Goal: Task Accomplishment & Management: Complete application form

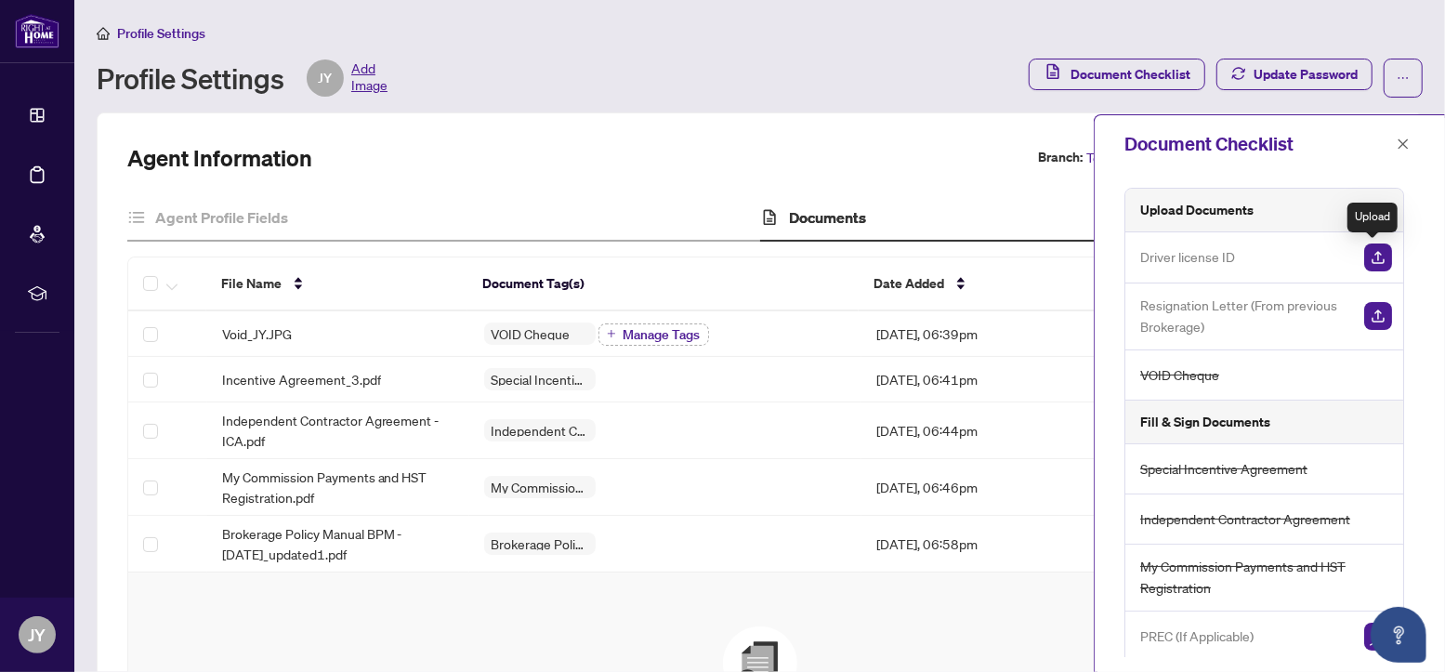
click at [1366, 263] on img "button" at bounding box center [1378, 257] width 28 height 28
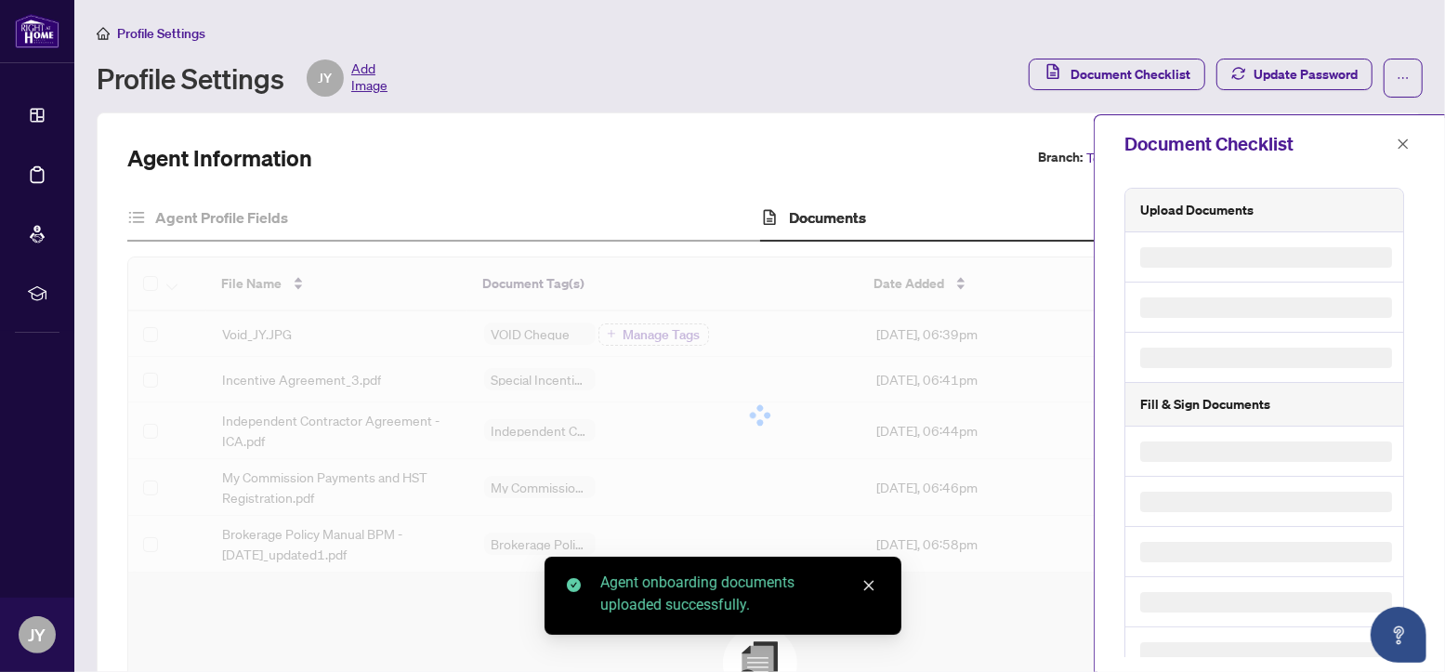
drag, startPoint x: 1157, startPoint y: 430, endPoint x: 1292, endPoint y: 379, distance: 144.1
click at [1292, 379] on div "Upload Documents Fill & Sign Documents" at bounding box center [1264, 458] width 280 height 541
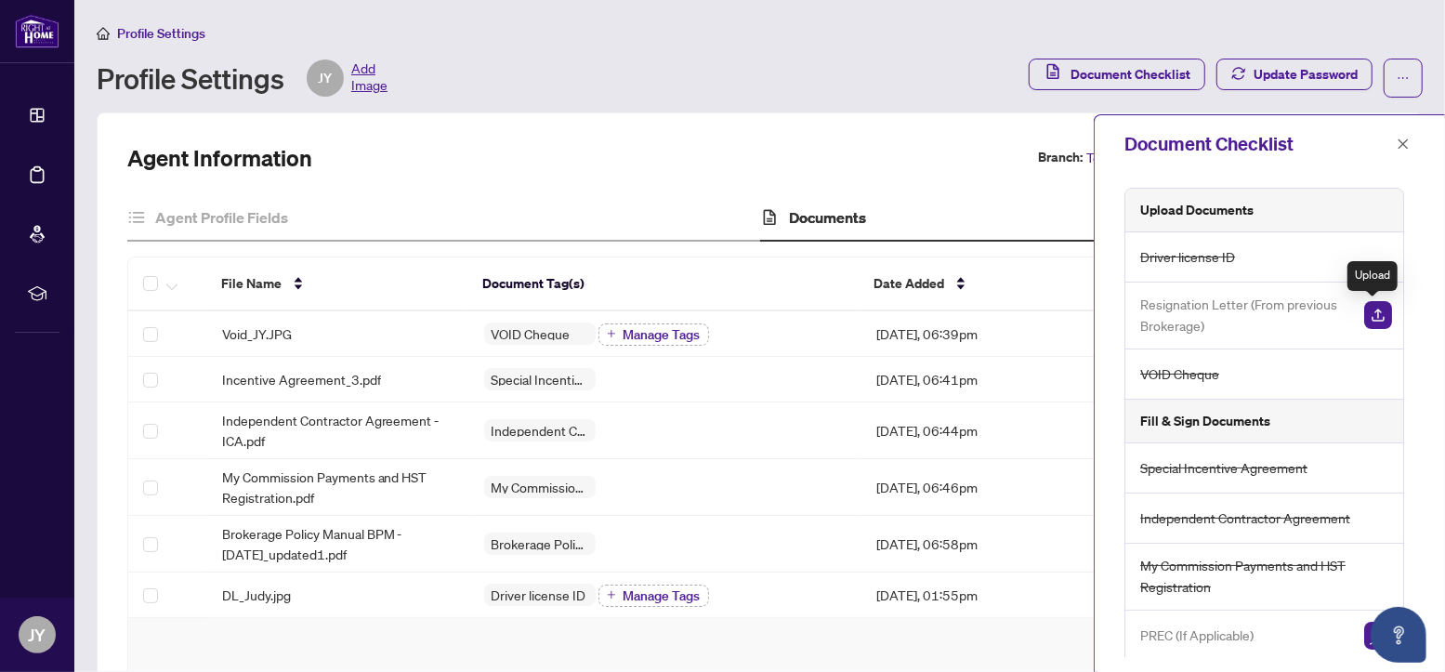
click at [1376, 315] on img "button" at bounding box center [1378, 315] width 28 height 28
click at [1366, 318] on img "button" at bounding box center [1378, 315] width 28 height 28
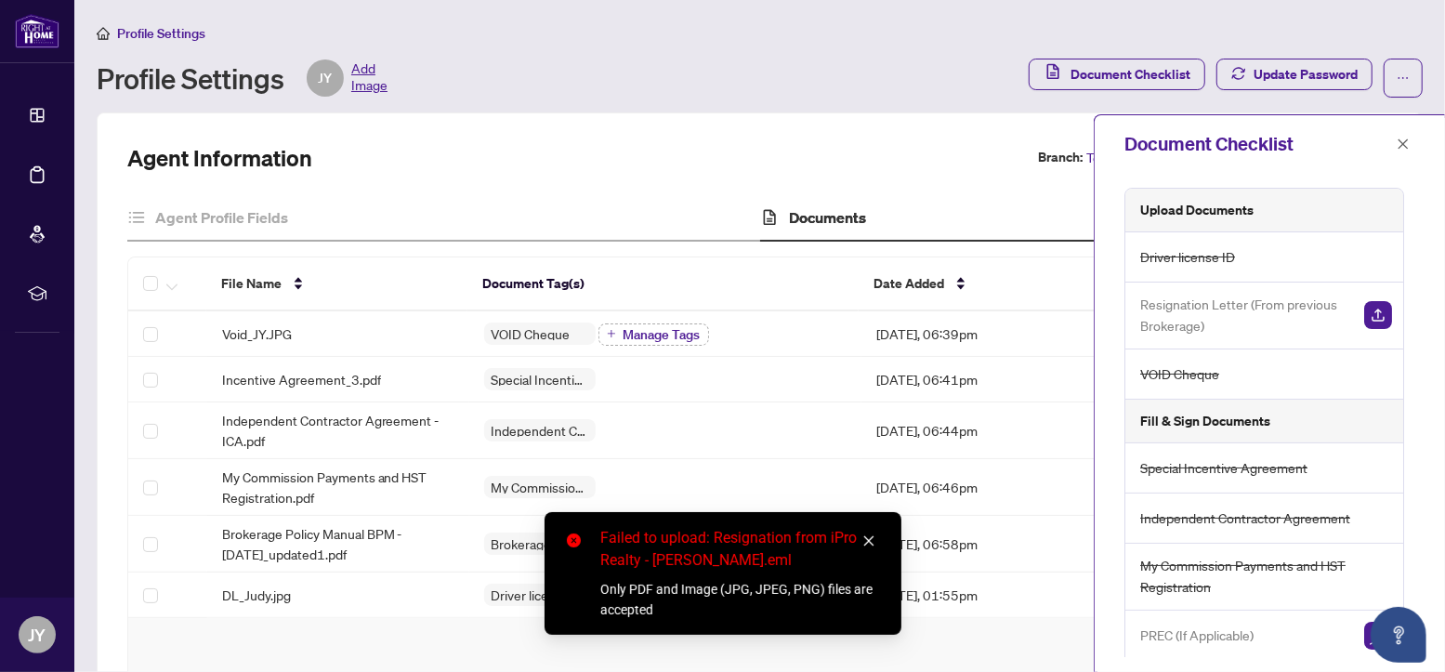
click at [871, 528] on div "Failed to upload: Resignation from iPro Realty - [PERSON_NAME].eml" at bounding box center [739, 549] width 279 height 45
click at [868, 536] on icon "close" at bounding box center [868, 540] width 13 height 13
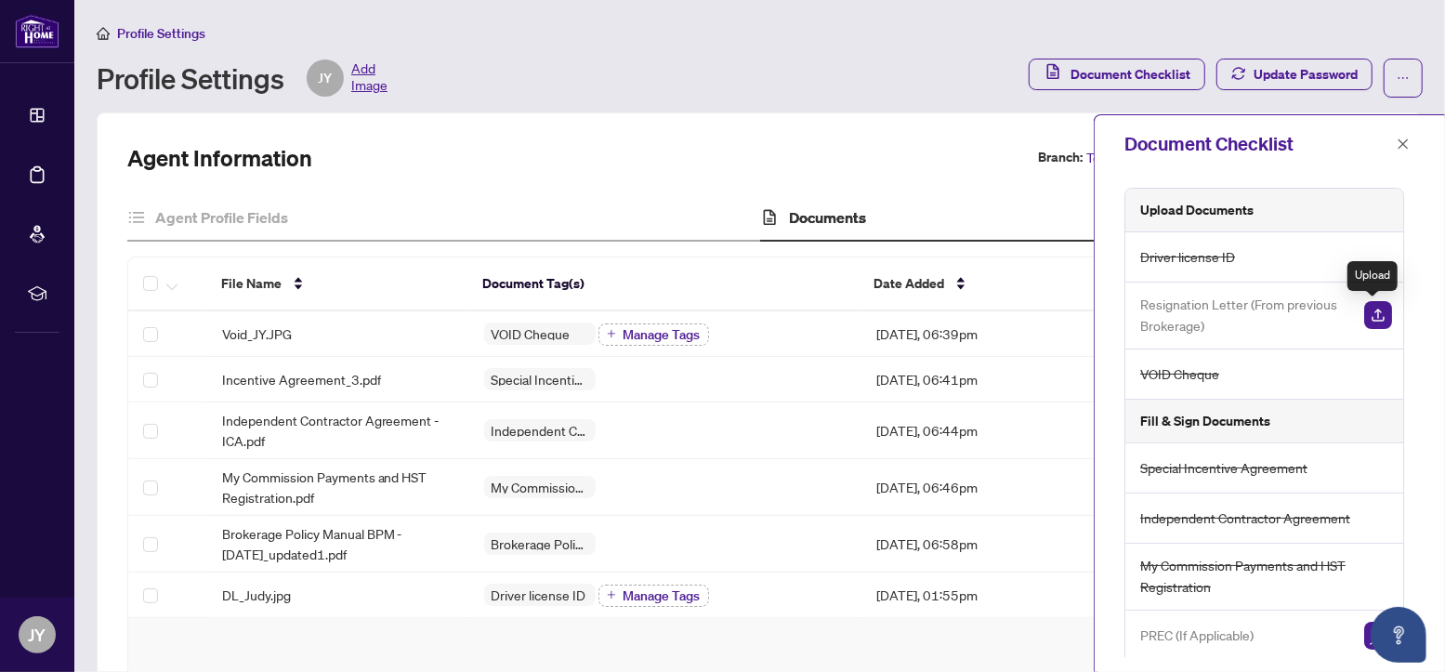
click at [1368, 315] on img "button" at bounding box center [1378, 315] width 28 height 28
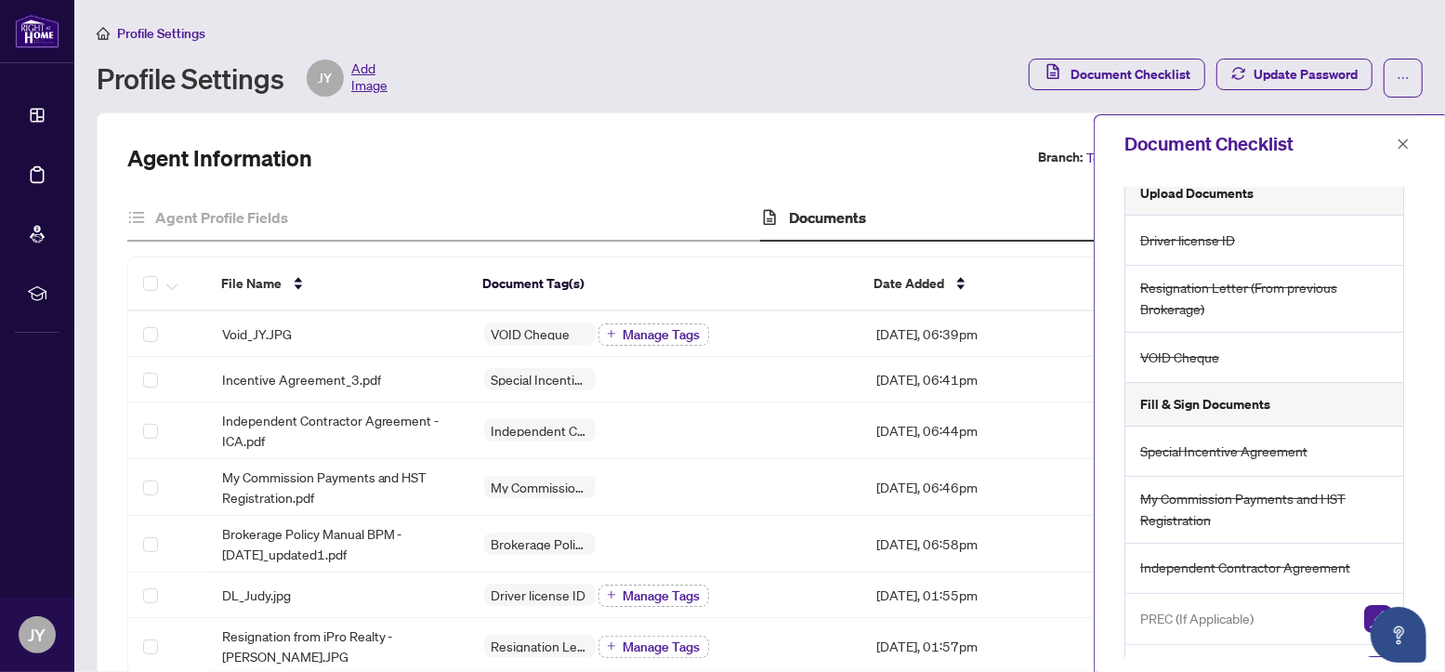
scroll to position [25, 0]
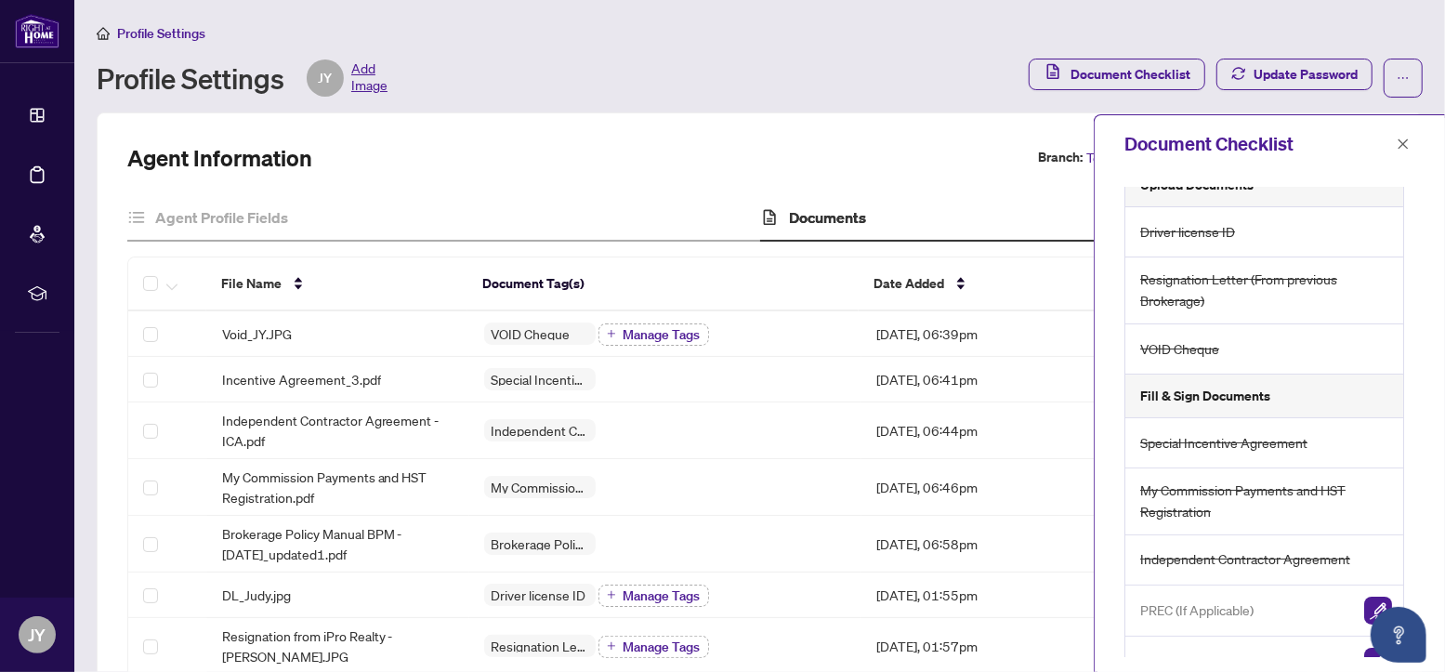
click at [1225, 401] on h5 "Fill & Sign Documents" at bounding box center [1205, 396] width 130 height 20
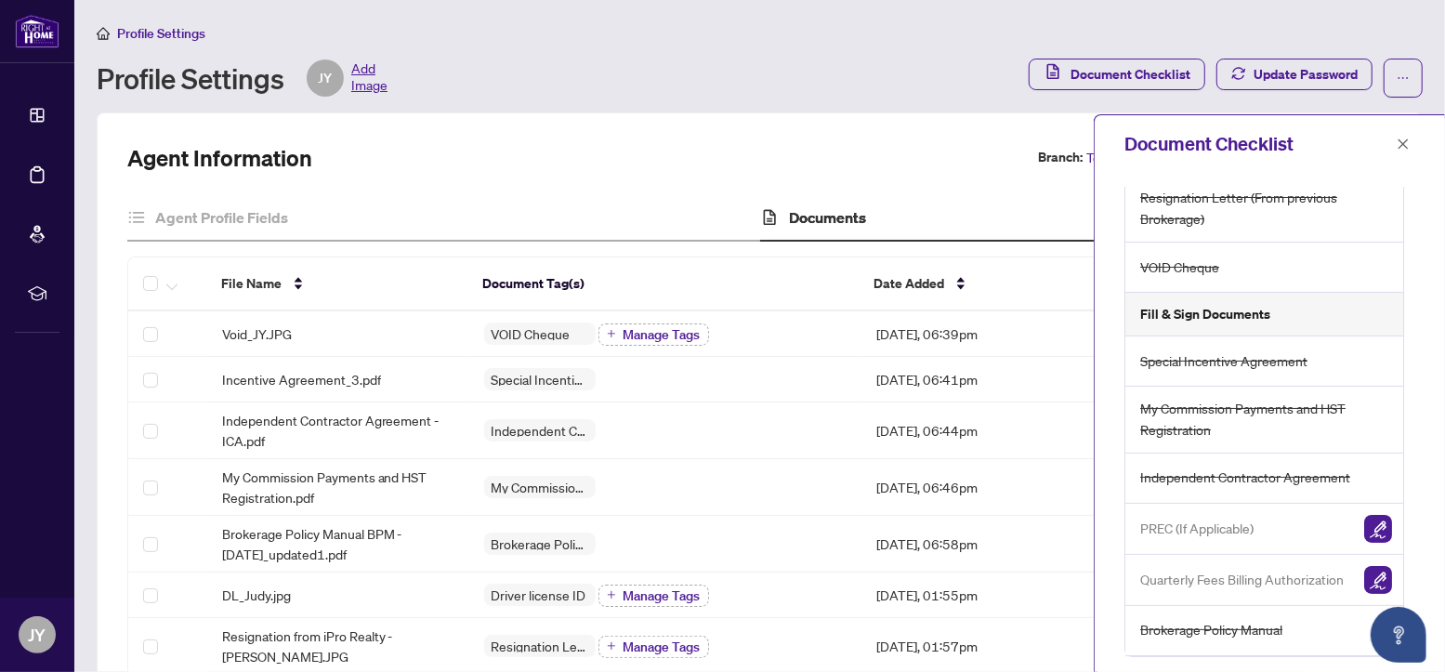
scroll to position [0, 0]
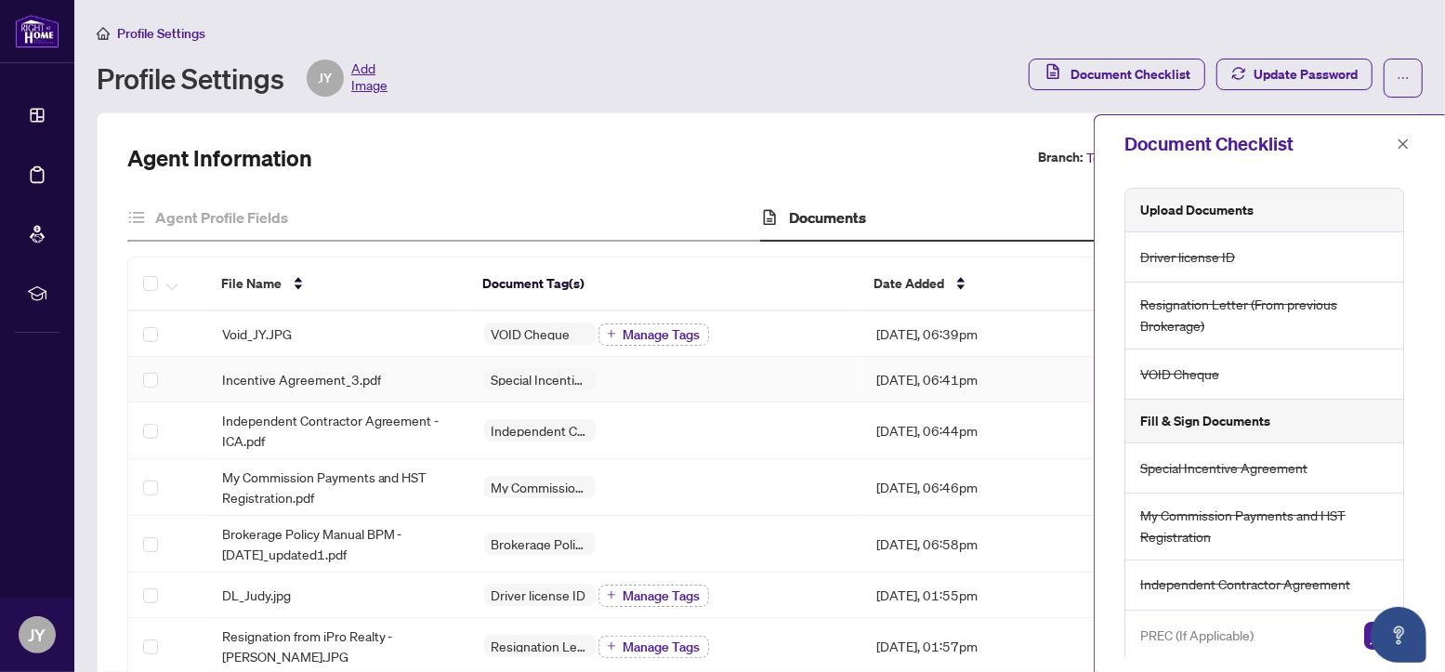
click at [626, 374] on div "Special Incentive Agreement" at bounding box center [665, 379] width 363 height 22
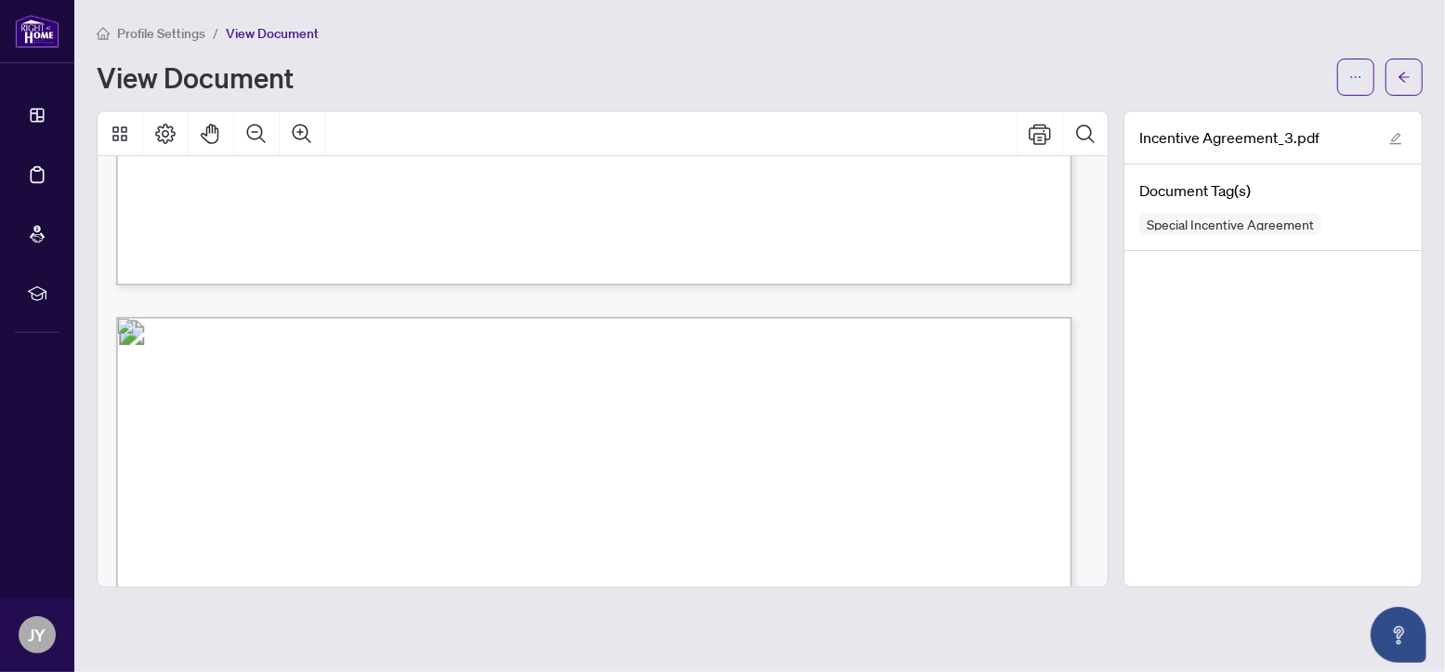
scroll to position [3040, 0]
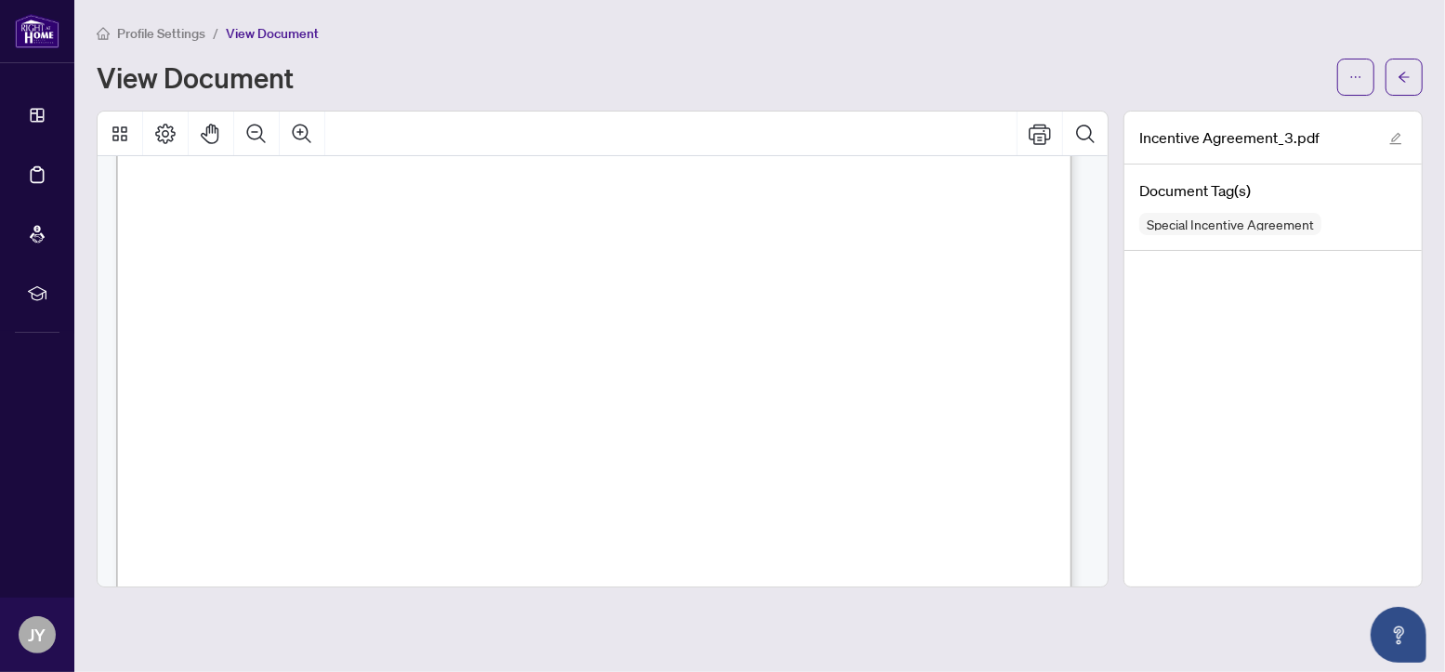
click at [397, 323] on span "Signer Name" at bounding box center [362, 324] width 69 height 17
click at [361, 325] on span "Signer Name" at bounding box center [362, 324] width 69 height 17
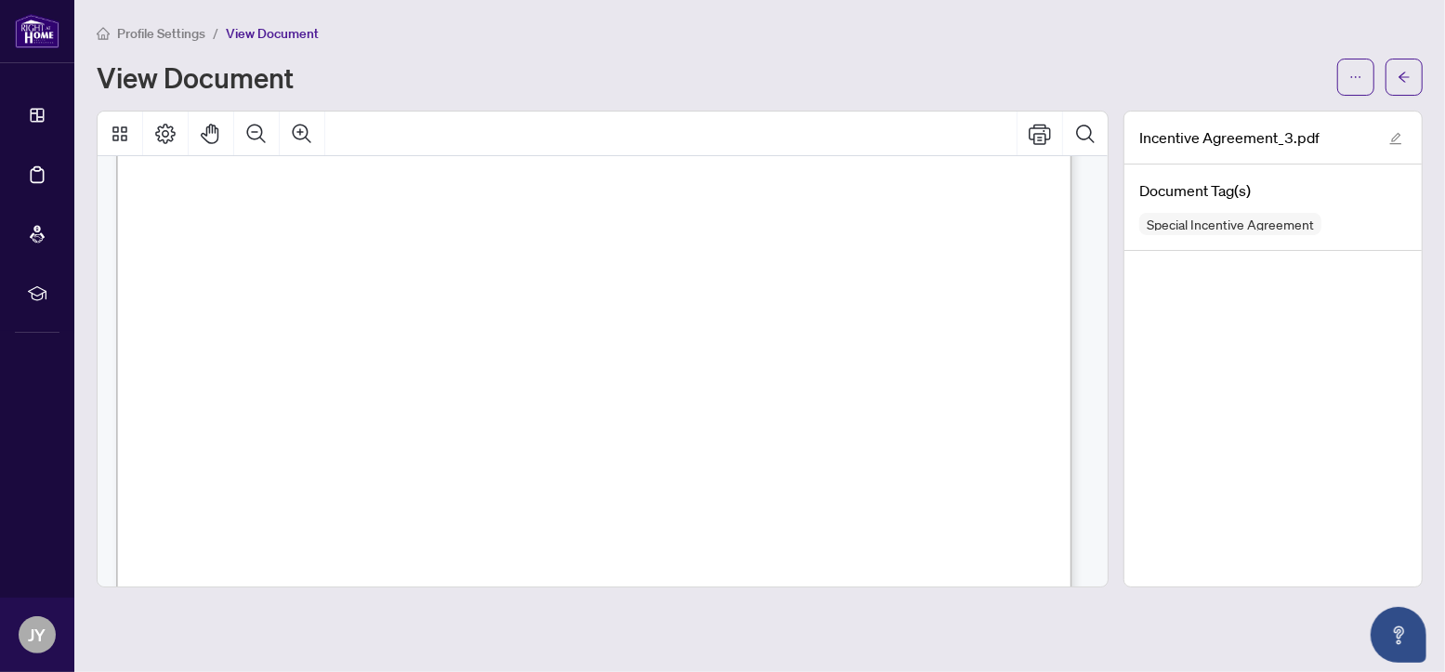
click at [682, 277] on div "Right at Home Realty, Brokerage [STREET_ADDRESS][PERSON_NAME] 416.345.6789 [DOM…" at bounding box center [919, 677] width 1606 height 2078
click at [386, 296] on span "Signer Name" at bounding box center [362, 290] width 69 height 17
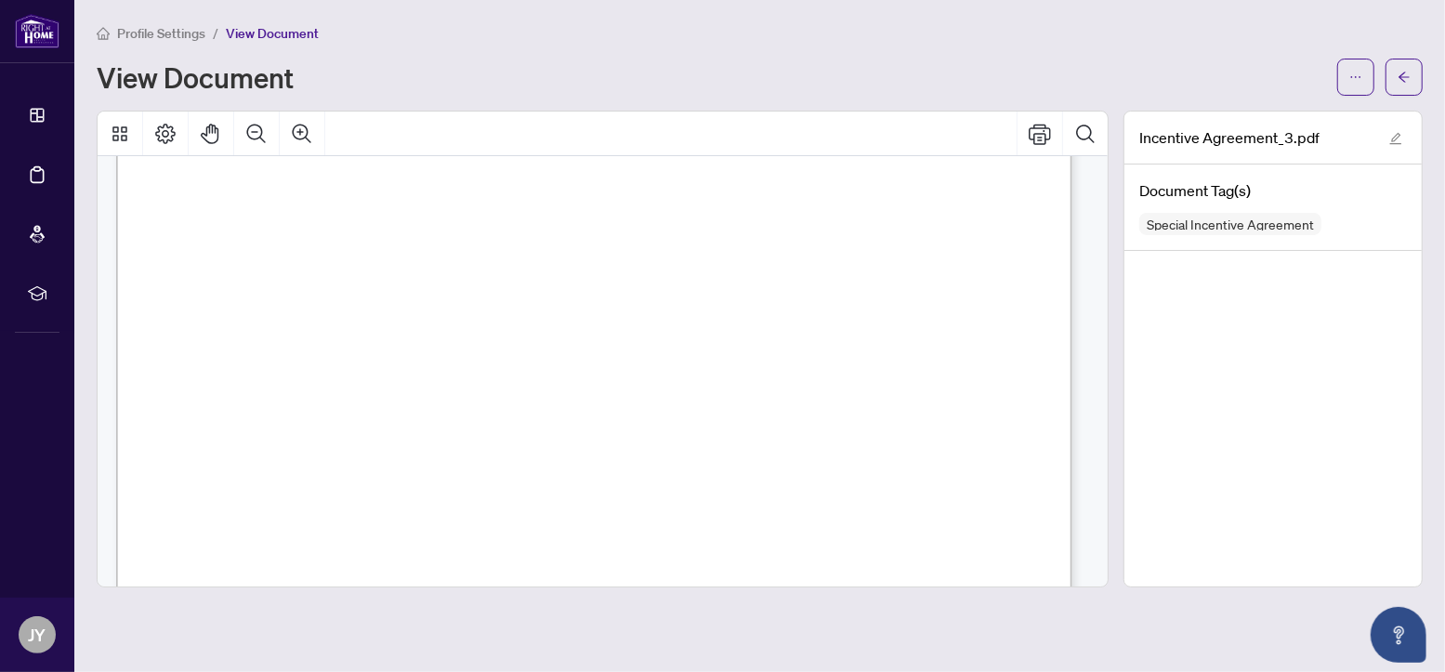
click at [386, 296] on span "Signer Name" at bounding box center [362, 290] width 69 height 17
click at [267, 32] on span "View Document" at bounding box center [272, 33] width 93 height 17
click at [187, 33] on span "Profile Settings" at bounding box center [161, 33] width 88 height 17
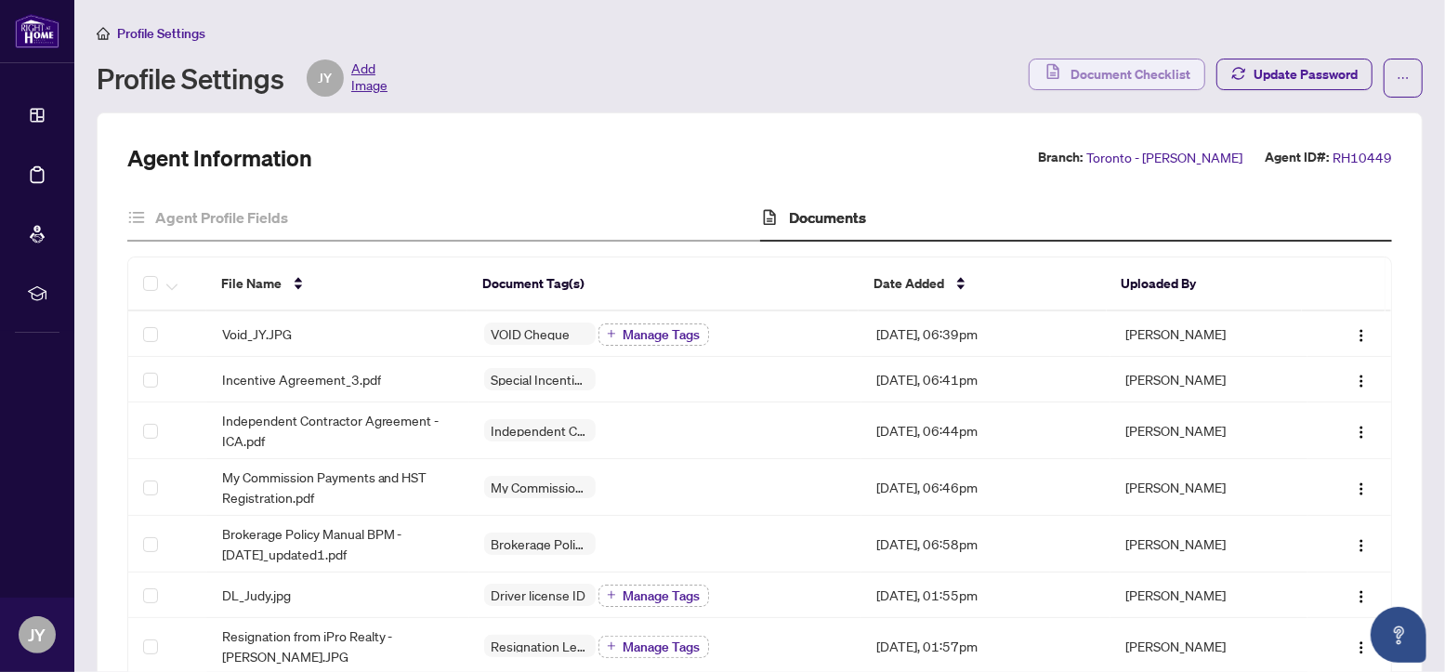
click at [1070, 65] on span "Document Checklist" at bounding box center [1130, 74] width 120 height 30
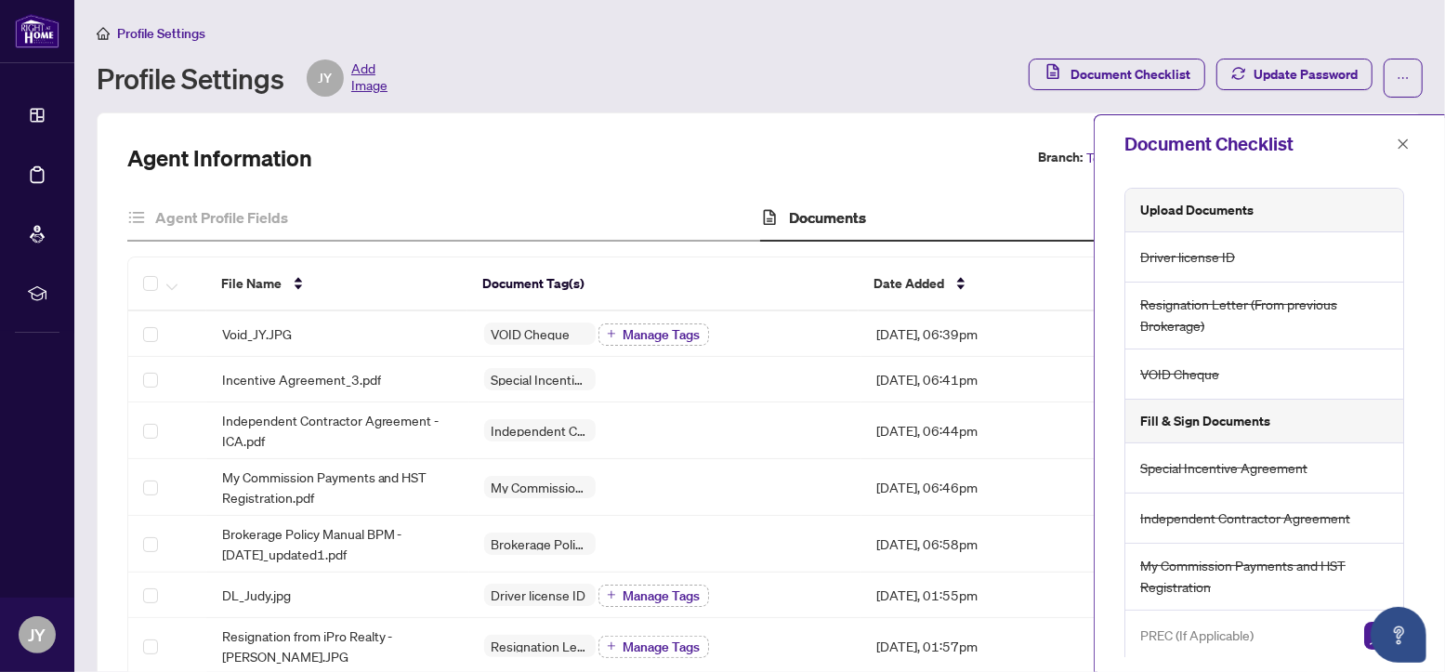
click at [1308, 411] on div "Fill & Sign Documents" at bounding box center [1264, 422] width 278 height 44
click at [1272, 419] on div "Fill & Sign Documents" at bounding box center [1264, 422] width 278 height 44
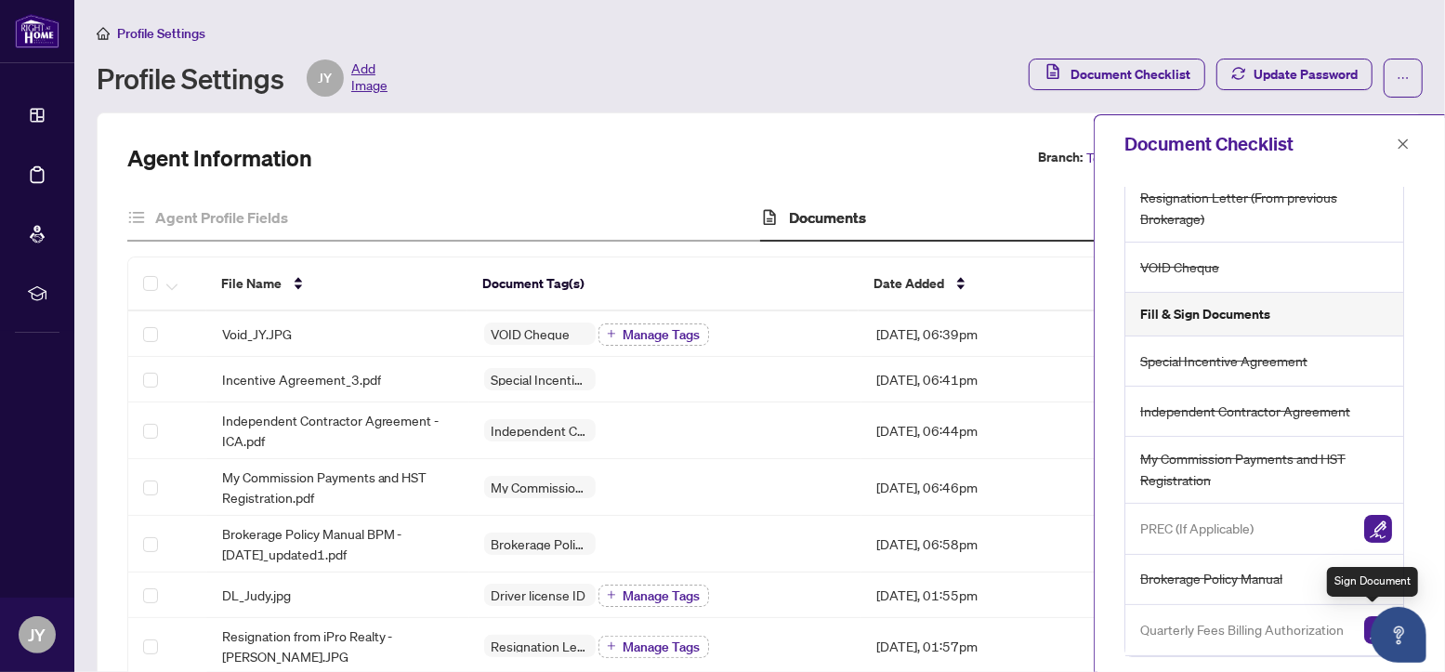
click at [1364, 621] on img "button" at bounding box center [1378, 630] width 28 height 28
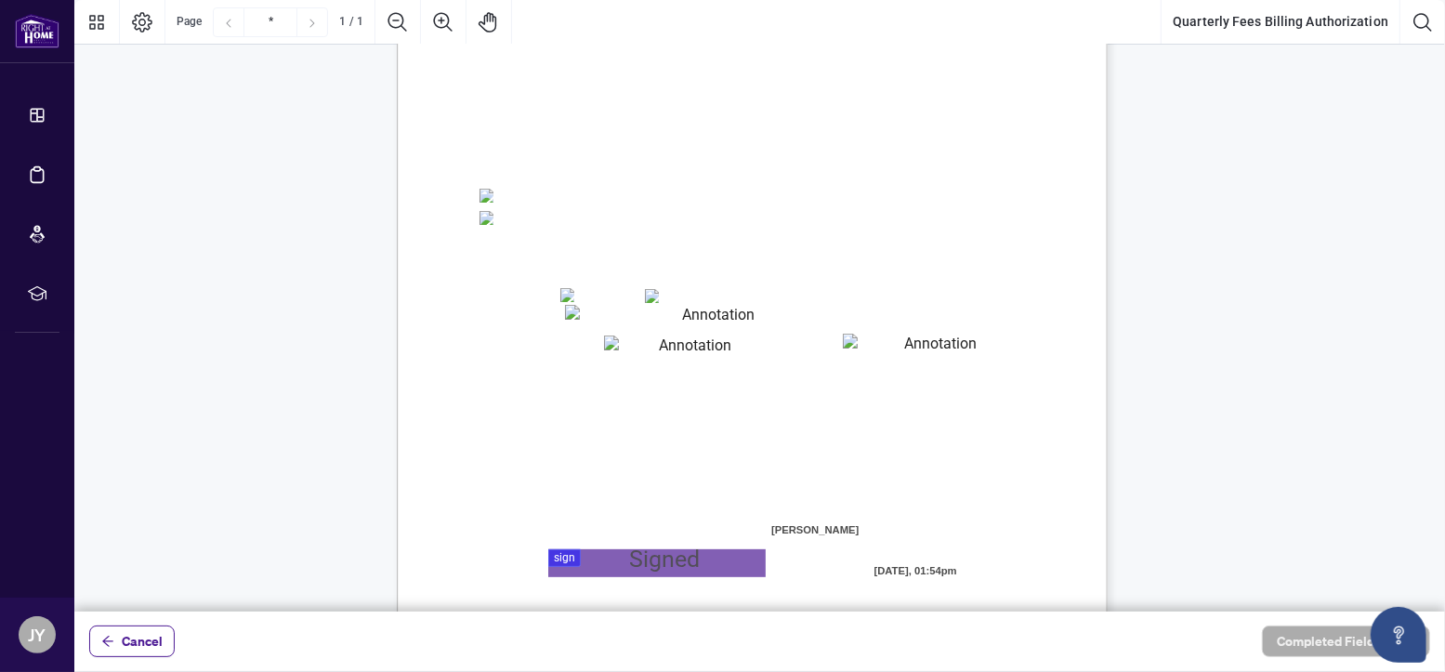
scroll to position [332, 0]
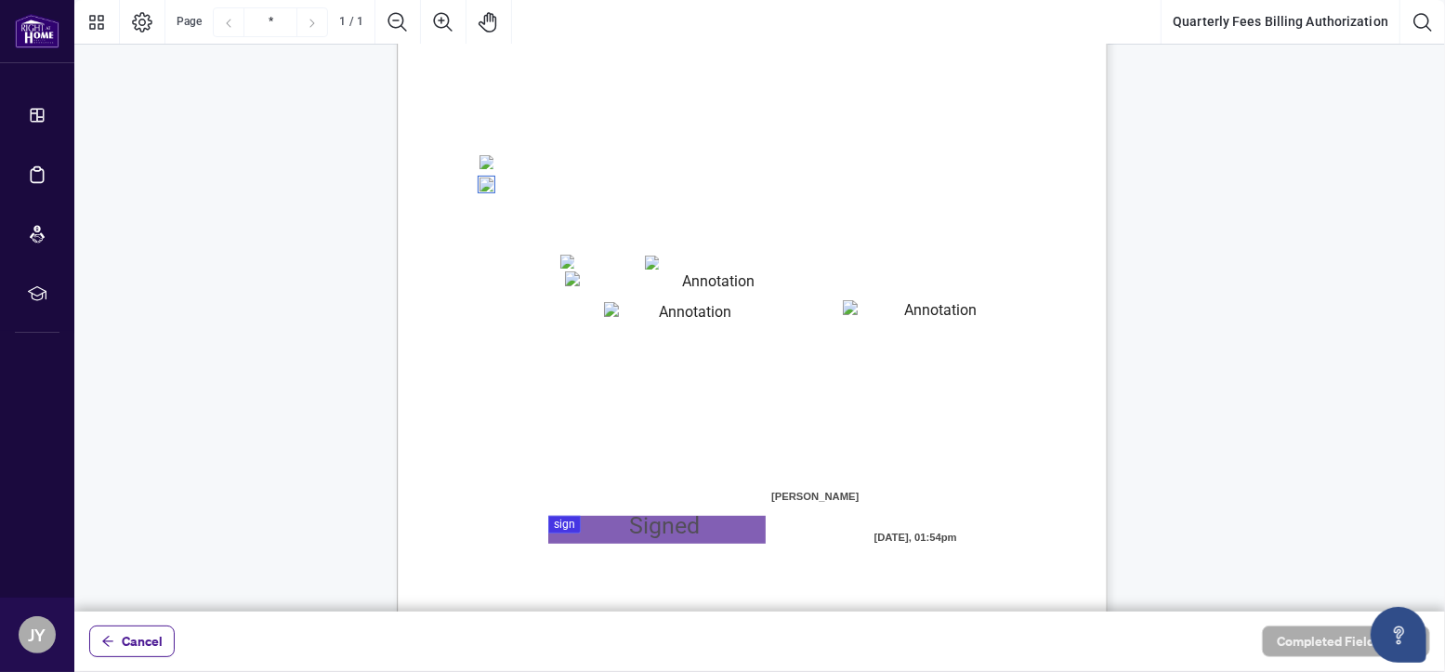
click at [597, 288] on textarea "01K2Q2KW6M3KJ6Y8TZ8KT1W8AZ" at bounding box center [710, 282] width 291 height 23
type textarea "**********"
click at [627, 308] on textarea "01K2Q2M6MYKEDB7AX5NCX3P142" at bounding box center [687, 311] width 167 height 19
type textarea "*****"
click at [875, 312] on textarea "01K2Q2MF4WJ5E815C27WZ6SAHC" at bounding box center [934, 311] width 182 height 22
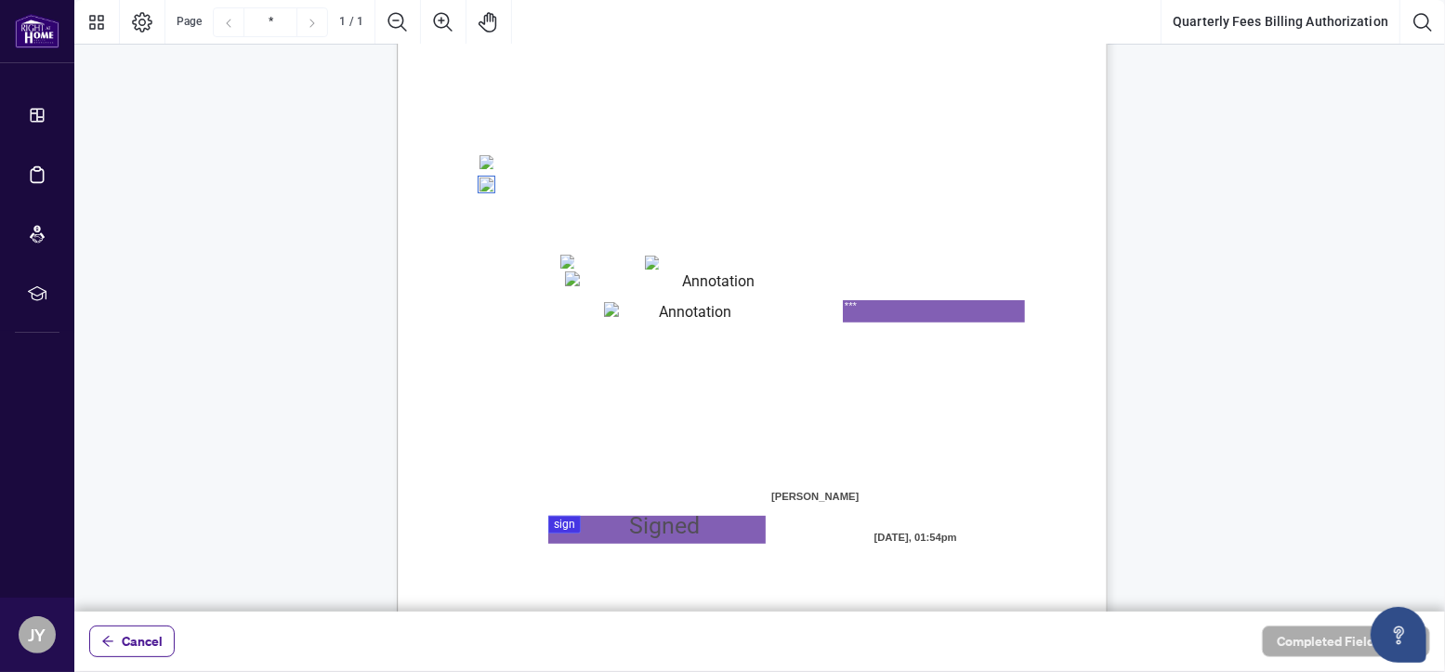
type textarea "***"
click at [572, 524] on div at bounding box center [759, 305] width 1370 height 611
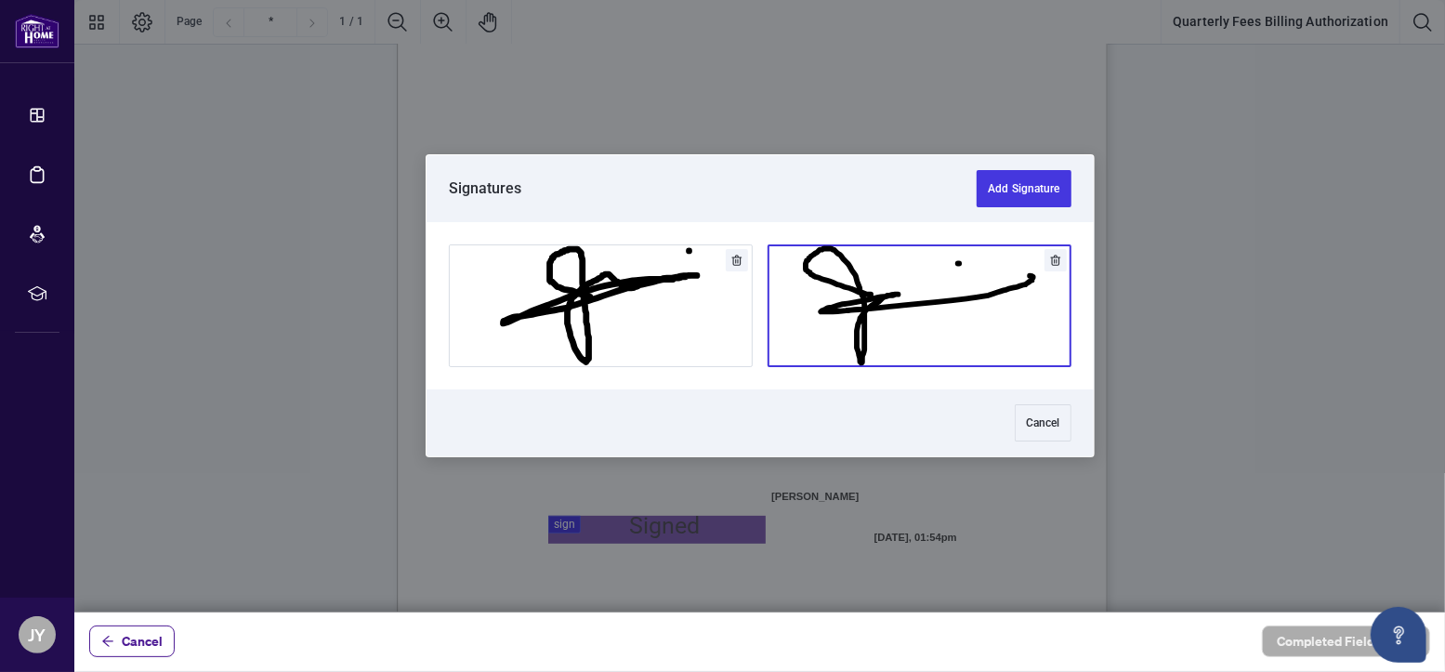
click at [894, 306] on button "Add Signature" at bounding box center [919, 305] width 302 height 121
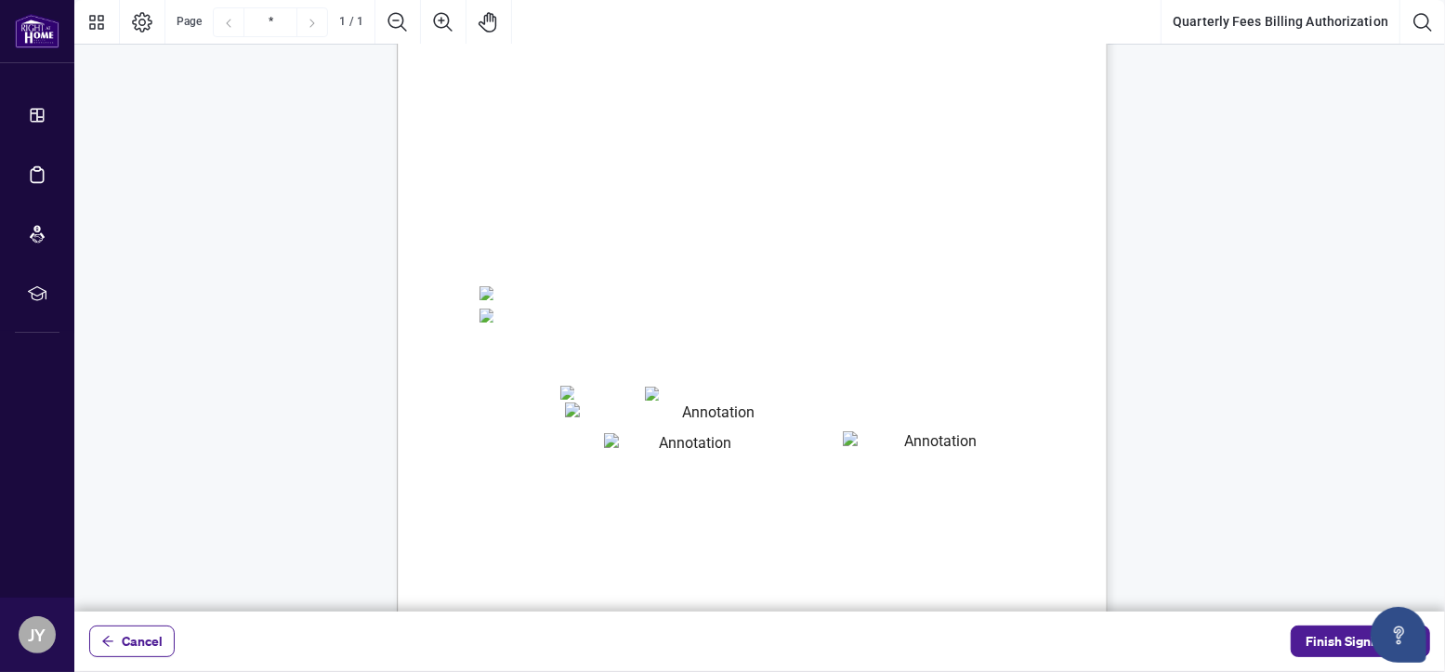
scroll to position [306, 0]
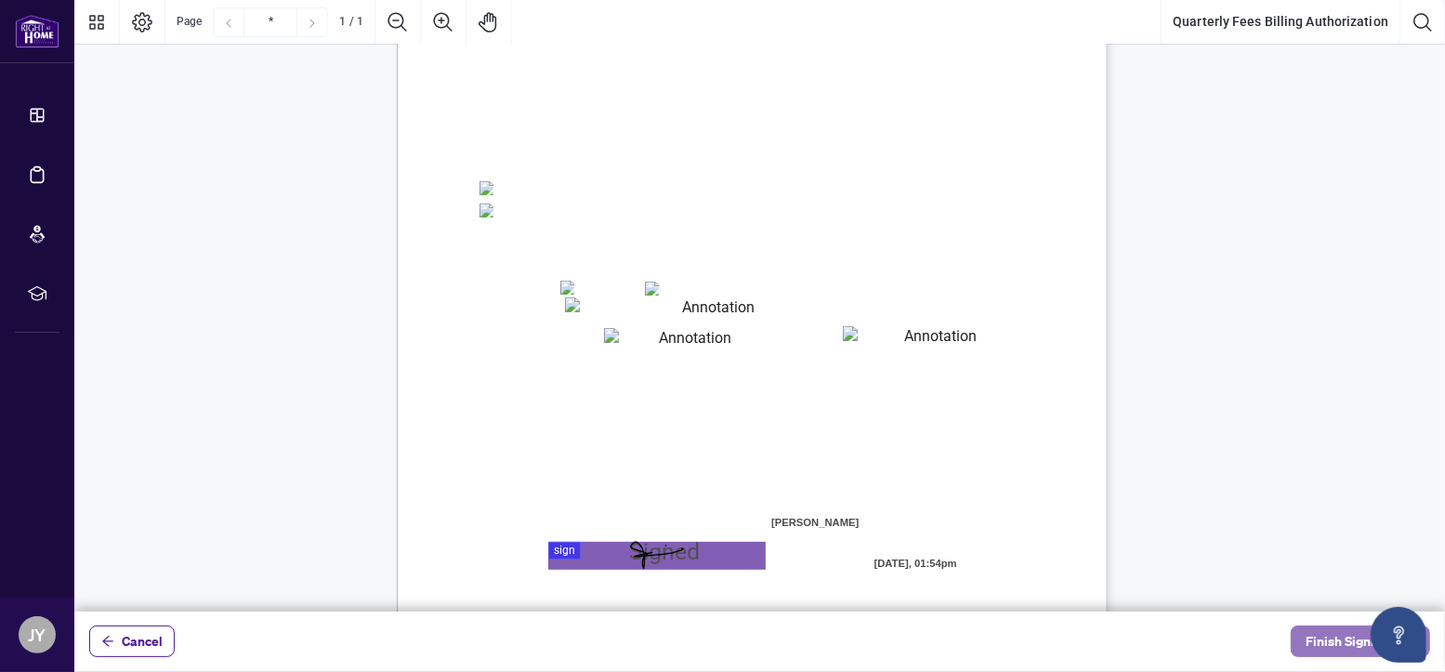
click at [1327, 638] on span "Finish Signing" at bounding box center [1347, 641] width 84 height 30
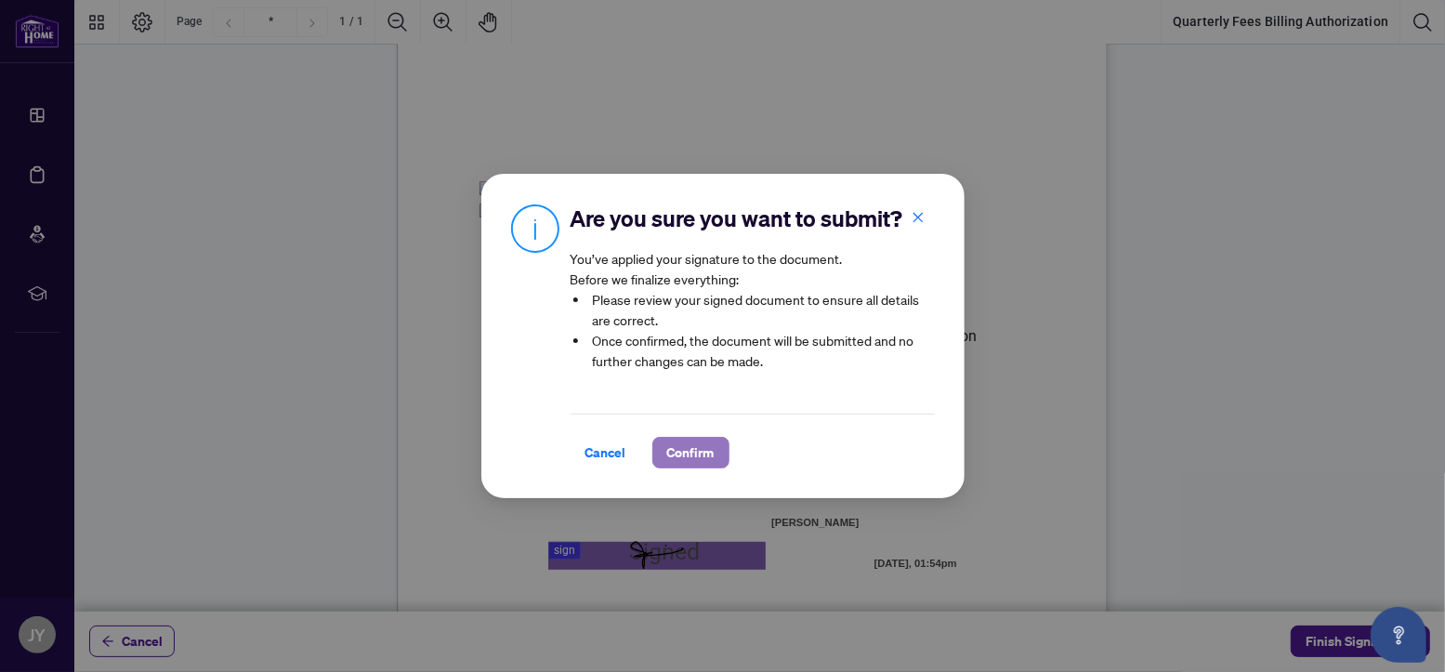
click at [684, 444] on span "Confirm" at bounding box center [690, 453] width 47 height 30
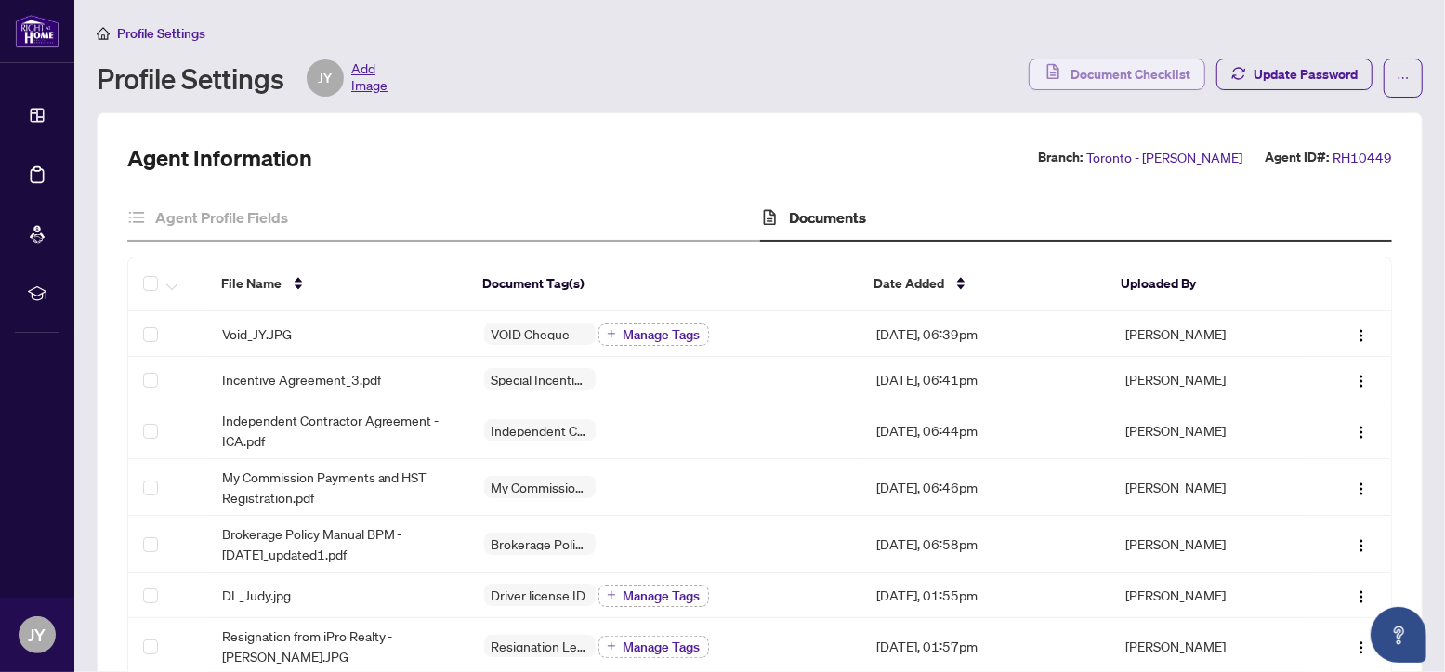
click at [1094, 69] on span "Document Checklist" at bounding box center [1130, 74] width 120 height 30
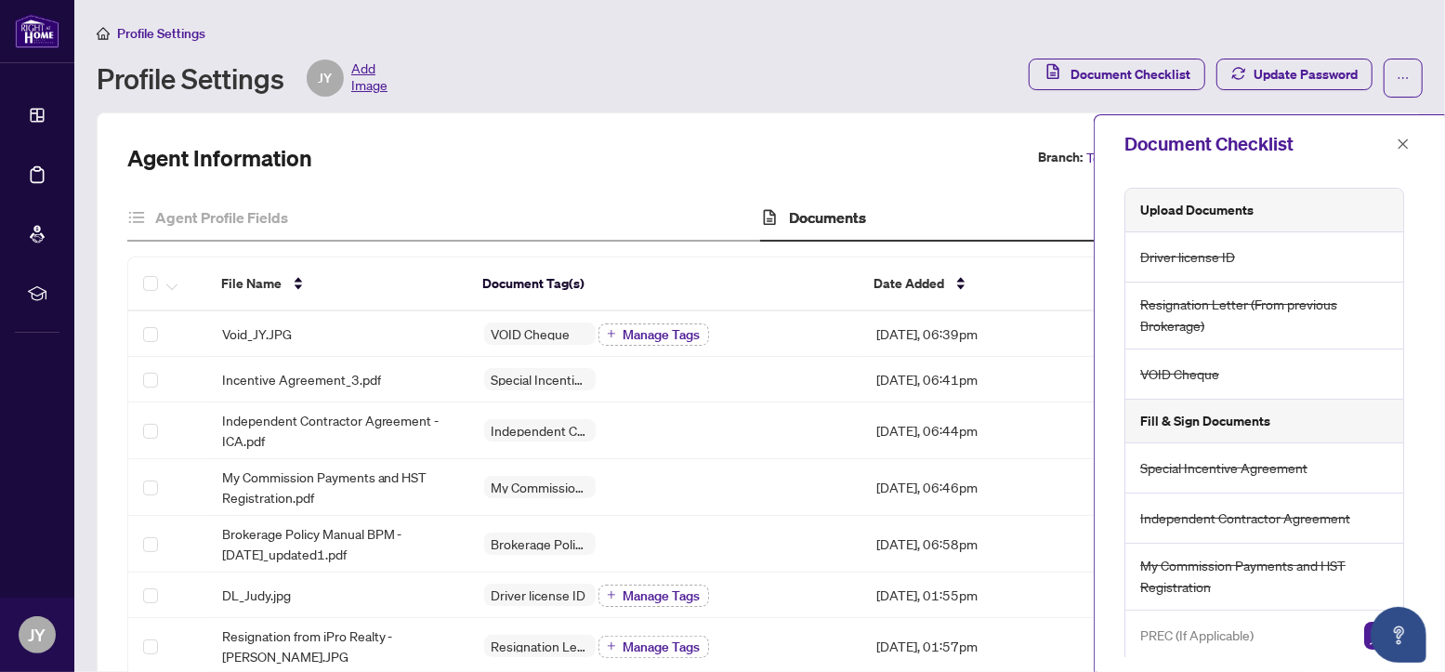
scroll to position [65, 0]
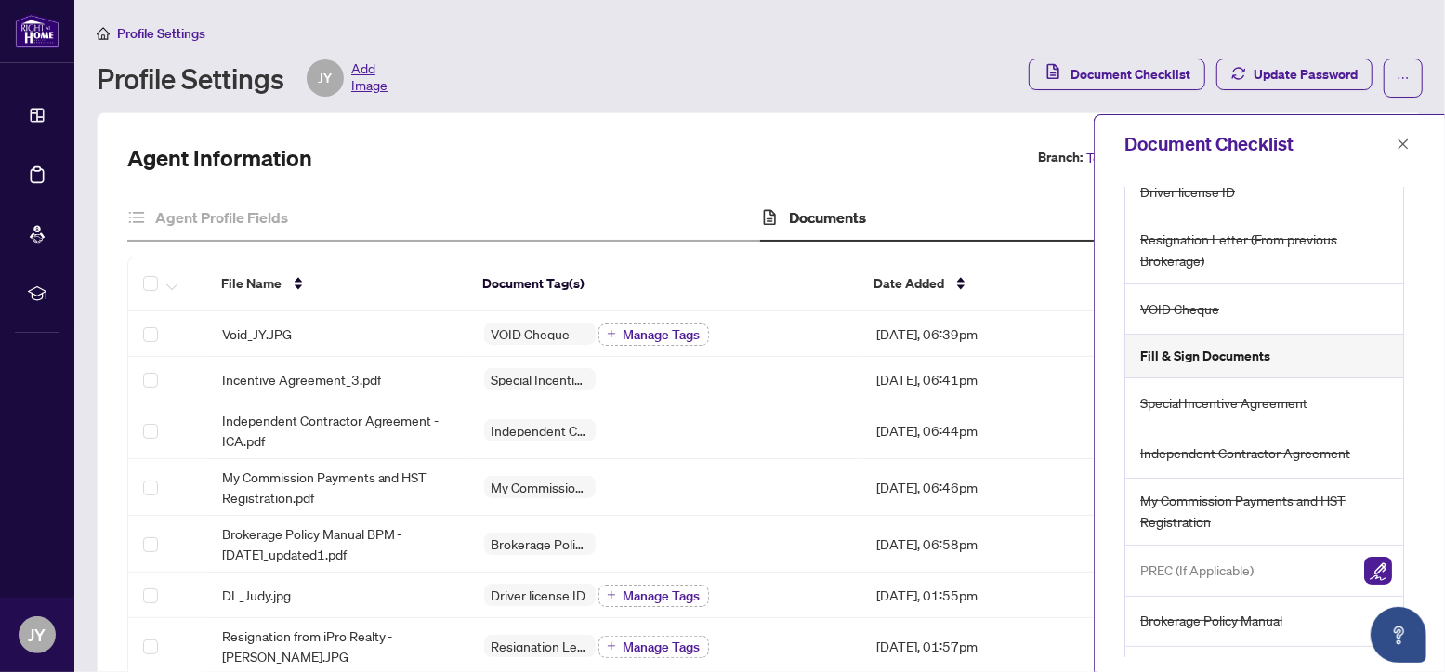
click at [1299, 558] on div "PREC (If Applicable)" at bounding box center [1264, 570] width 278 height 51
click at [1368, 560] on img "button" at bounding box center [1378, 571] width 28 height 28
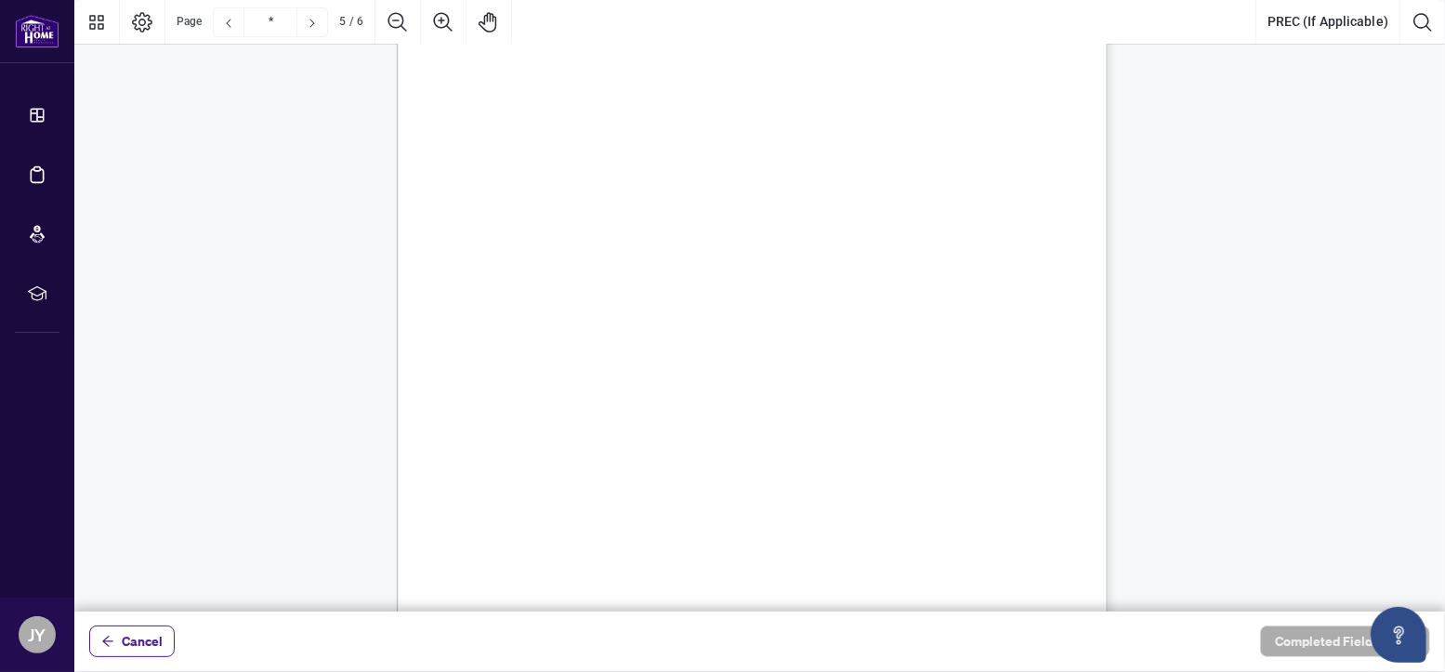
scroll to position [5105, 0]
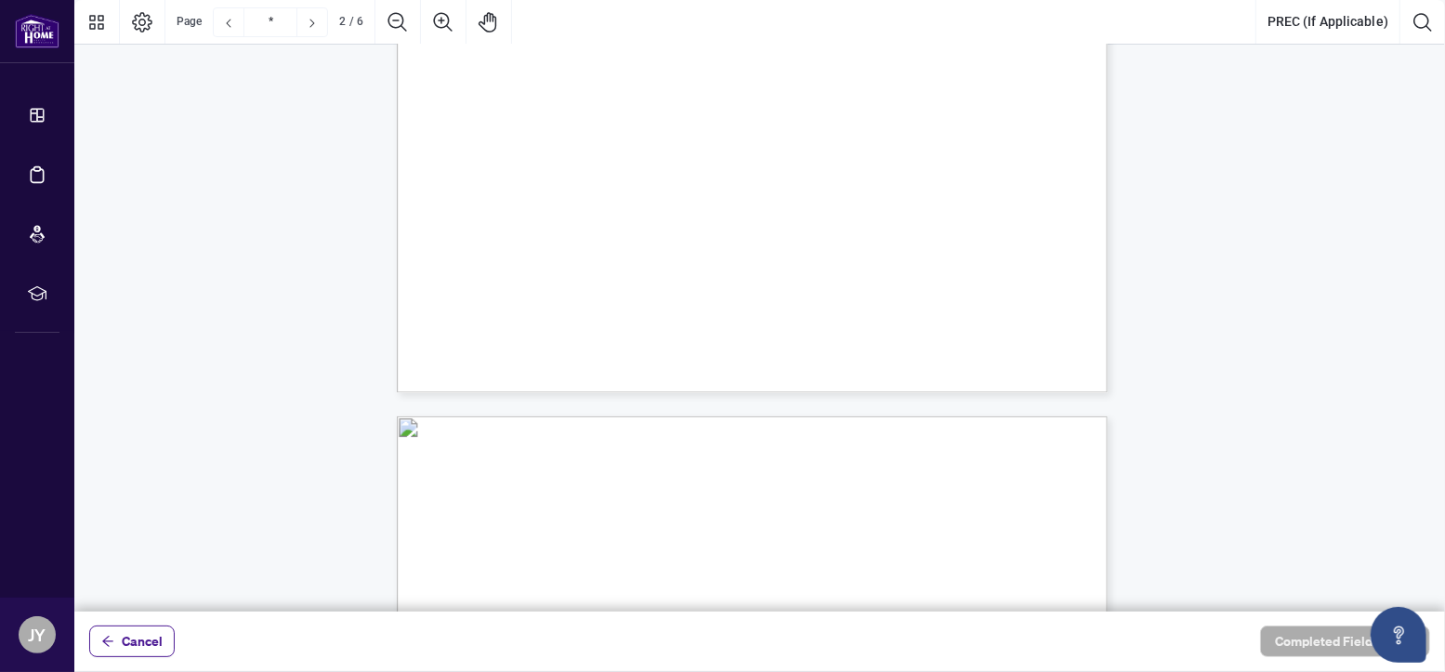
type input "*"
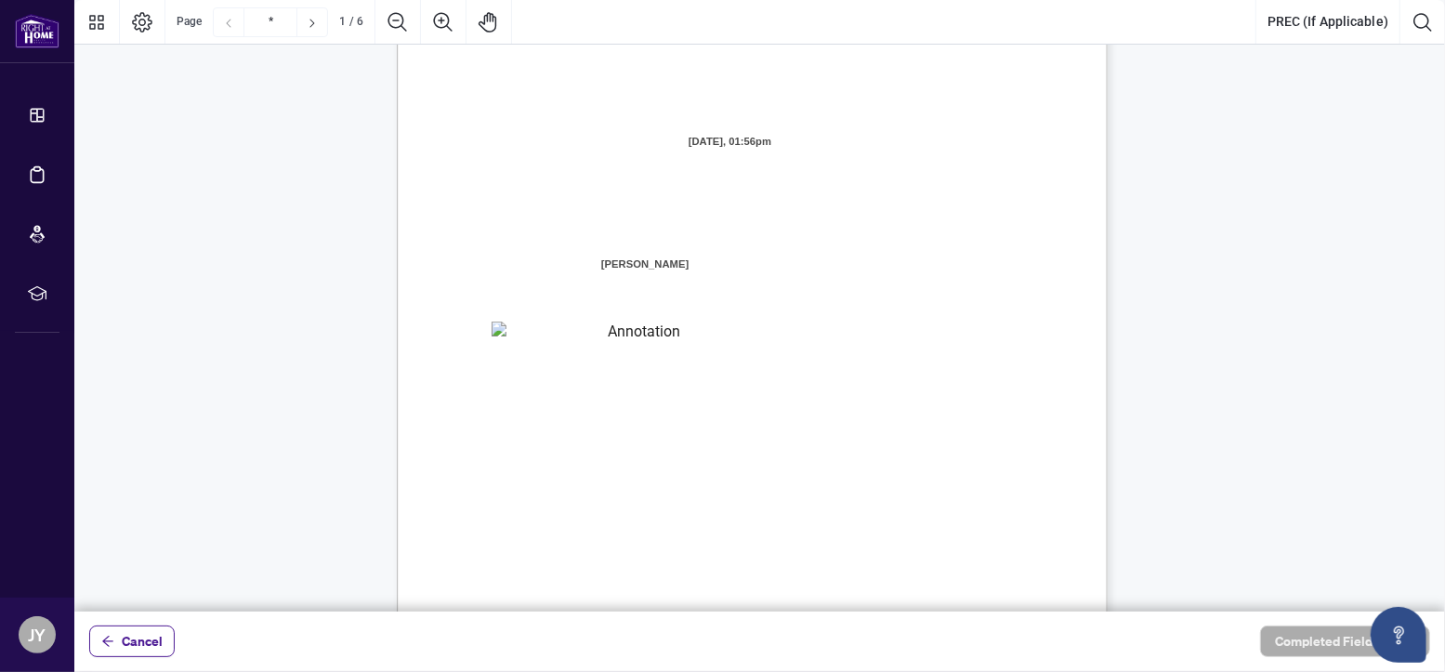
scroll to position [0, 0]
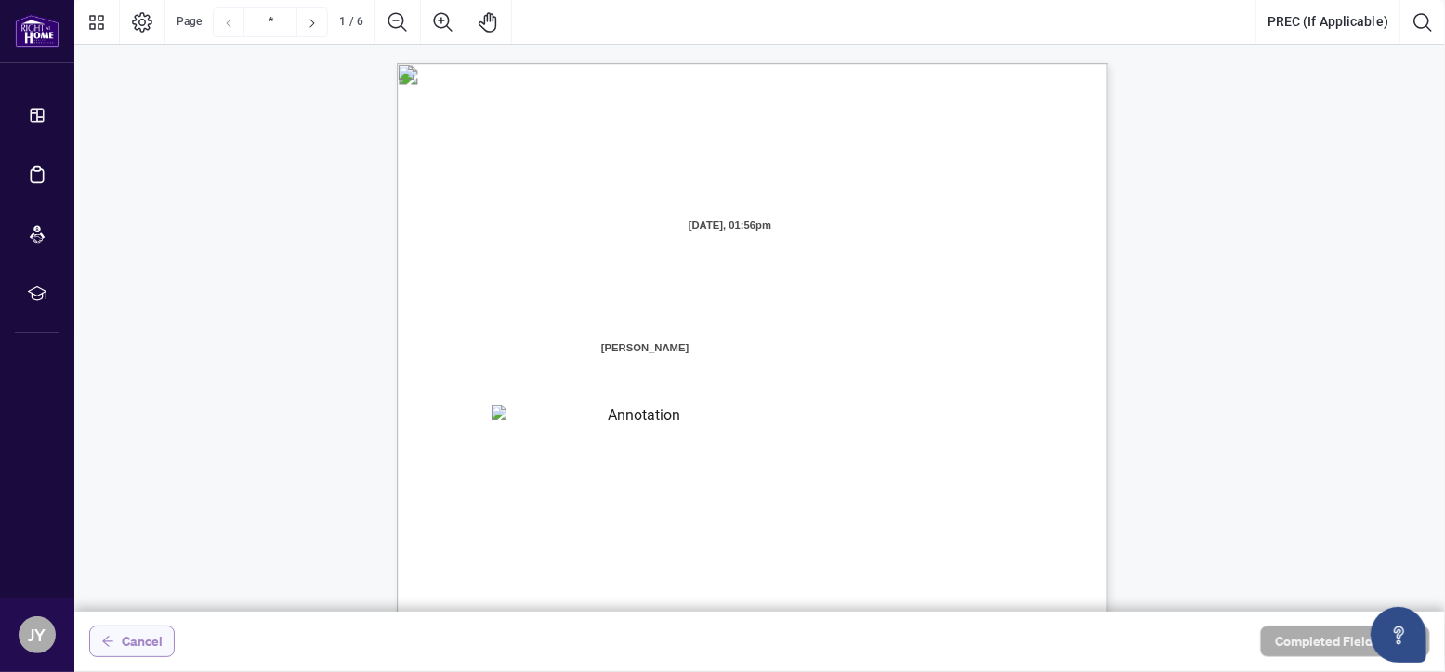
click at [131, 639] on span "Cancel" at bounding box center [142, 641] width 41 height 30
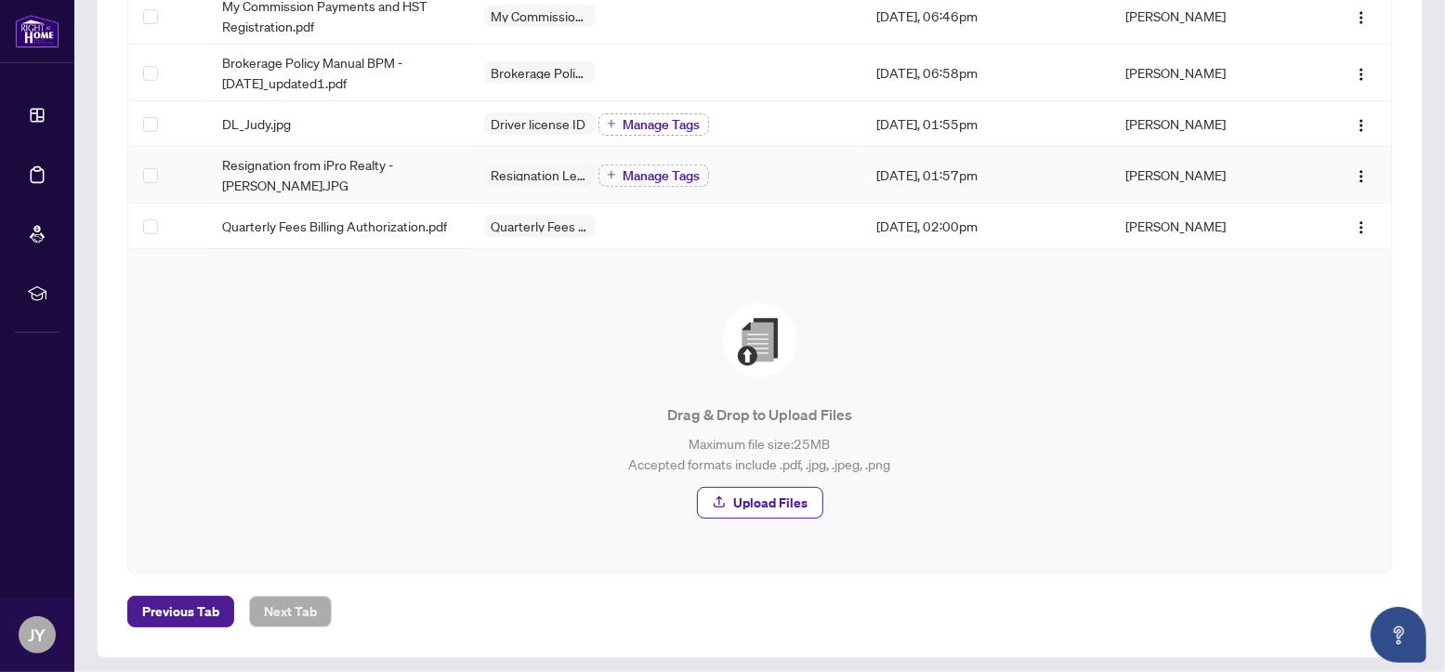
scroll to position [479, 0]
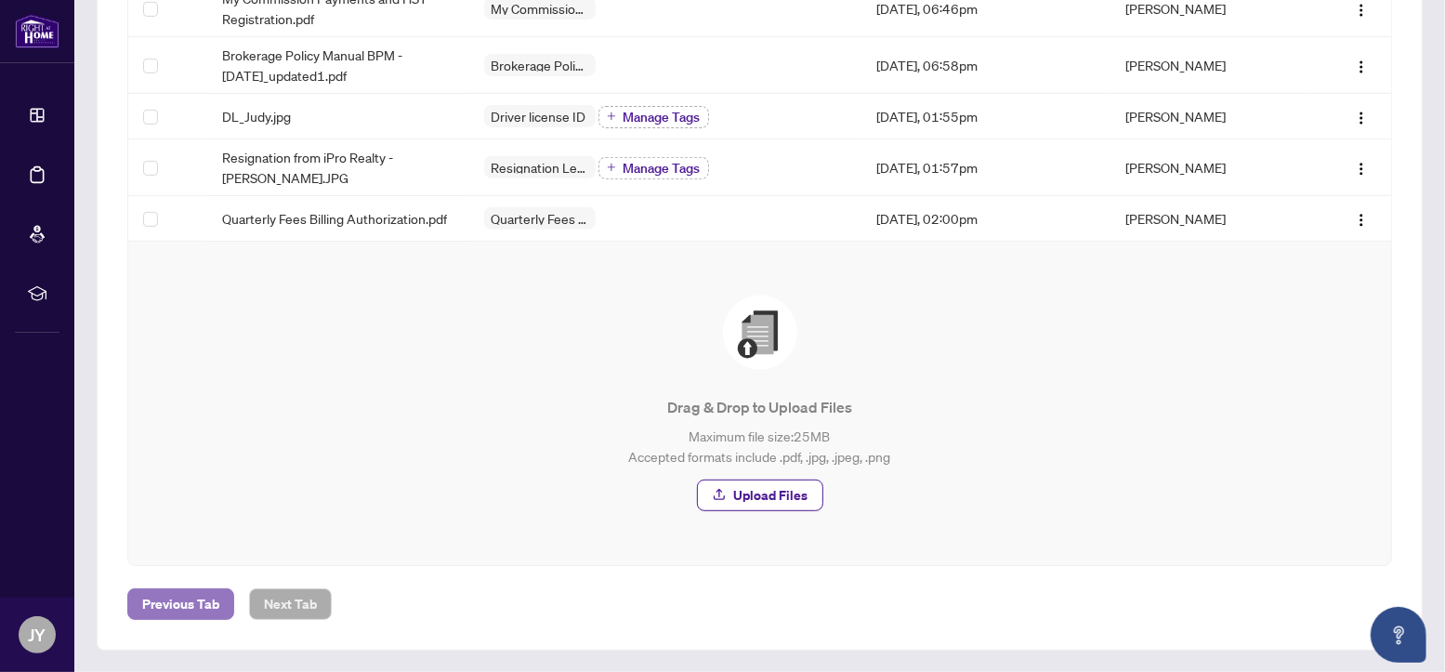
click at [190, 597] on span "Previous Tab" at bounding box center [180, 604] width 77 height 30
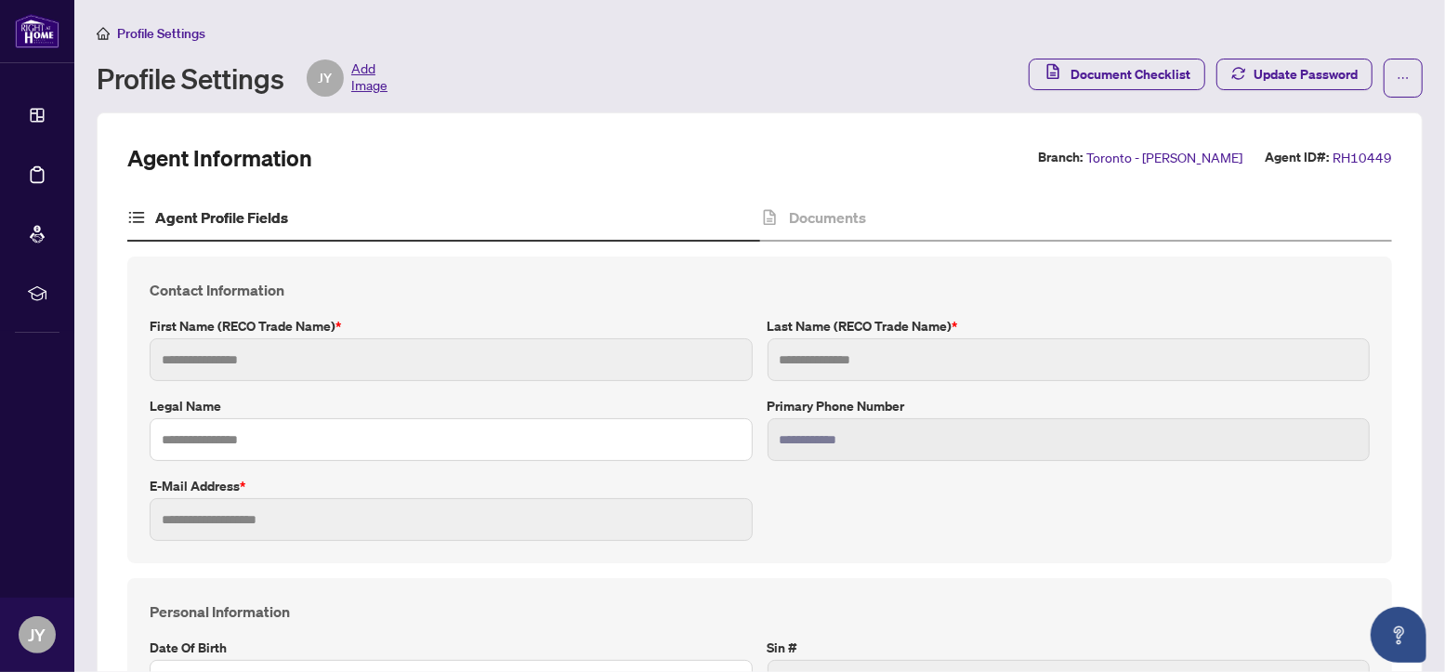
type input "****"
type input "**********"
type input "*********"
type input "**********"
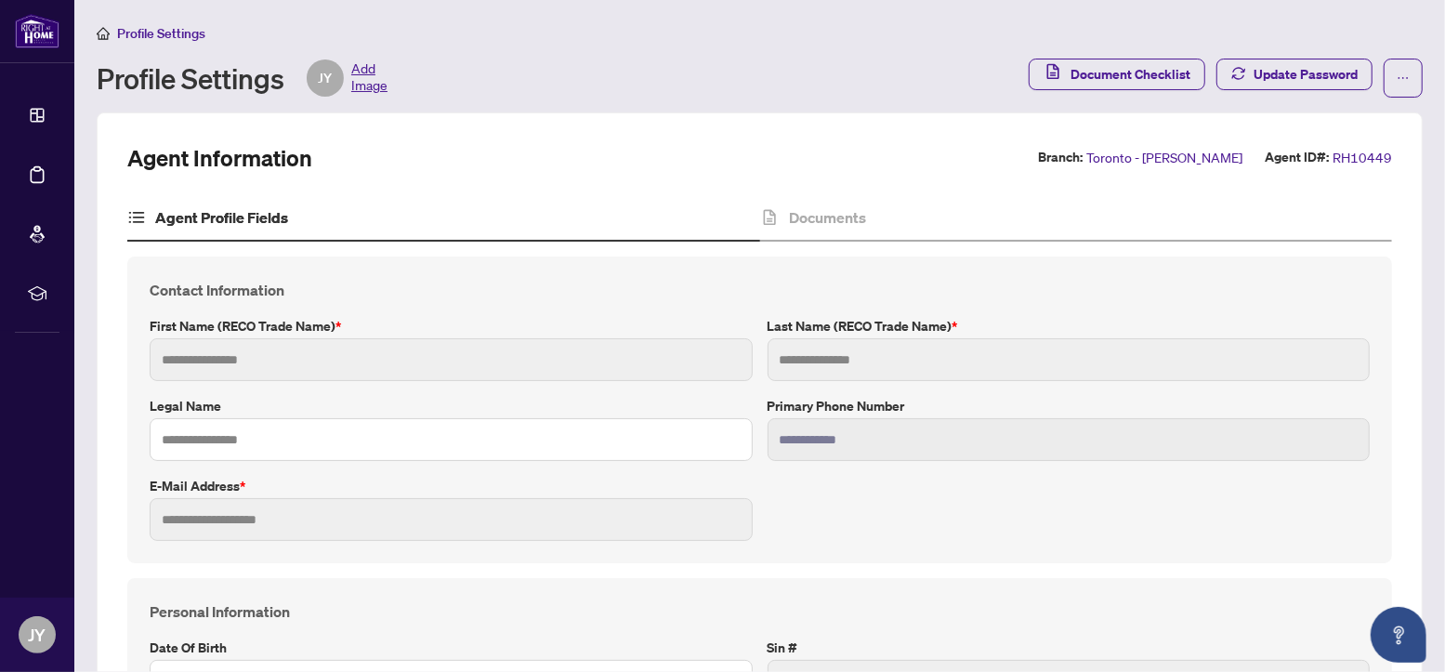
type input "**********"
type input "*******"
type input "*"
type input "*******"
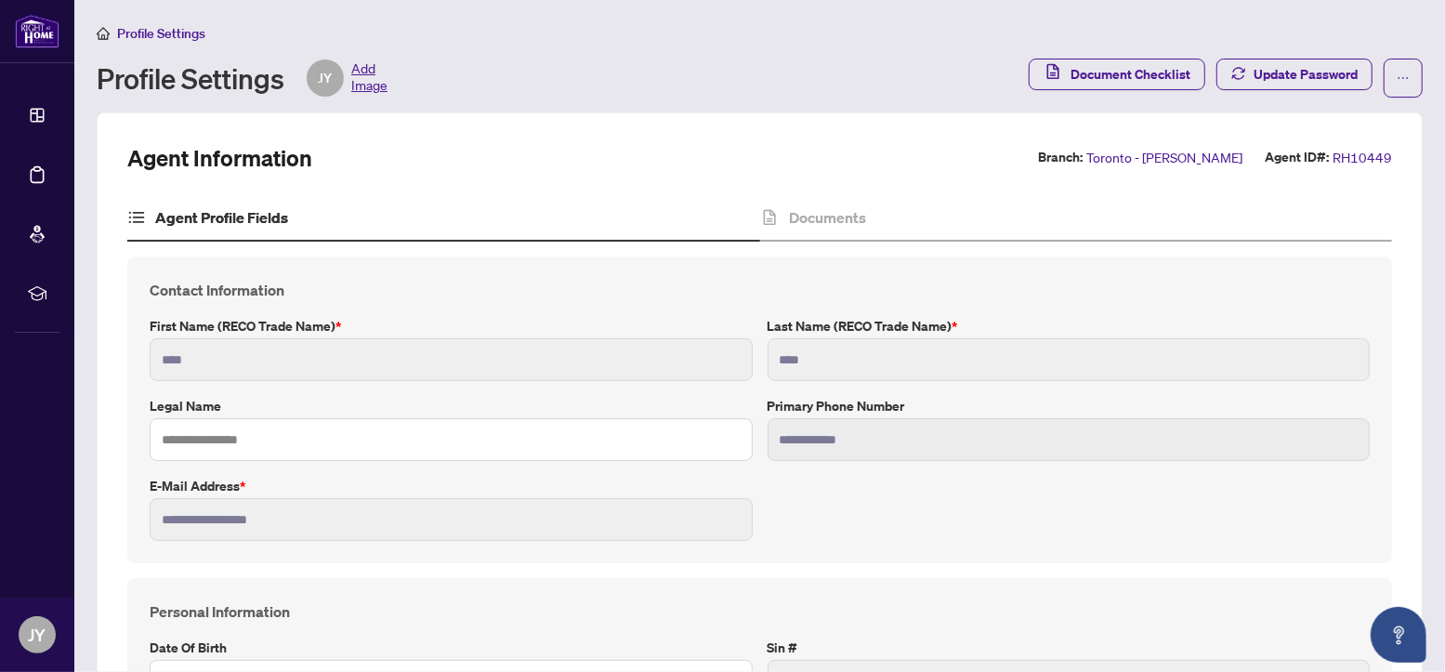
type input "****"
type input "**********"
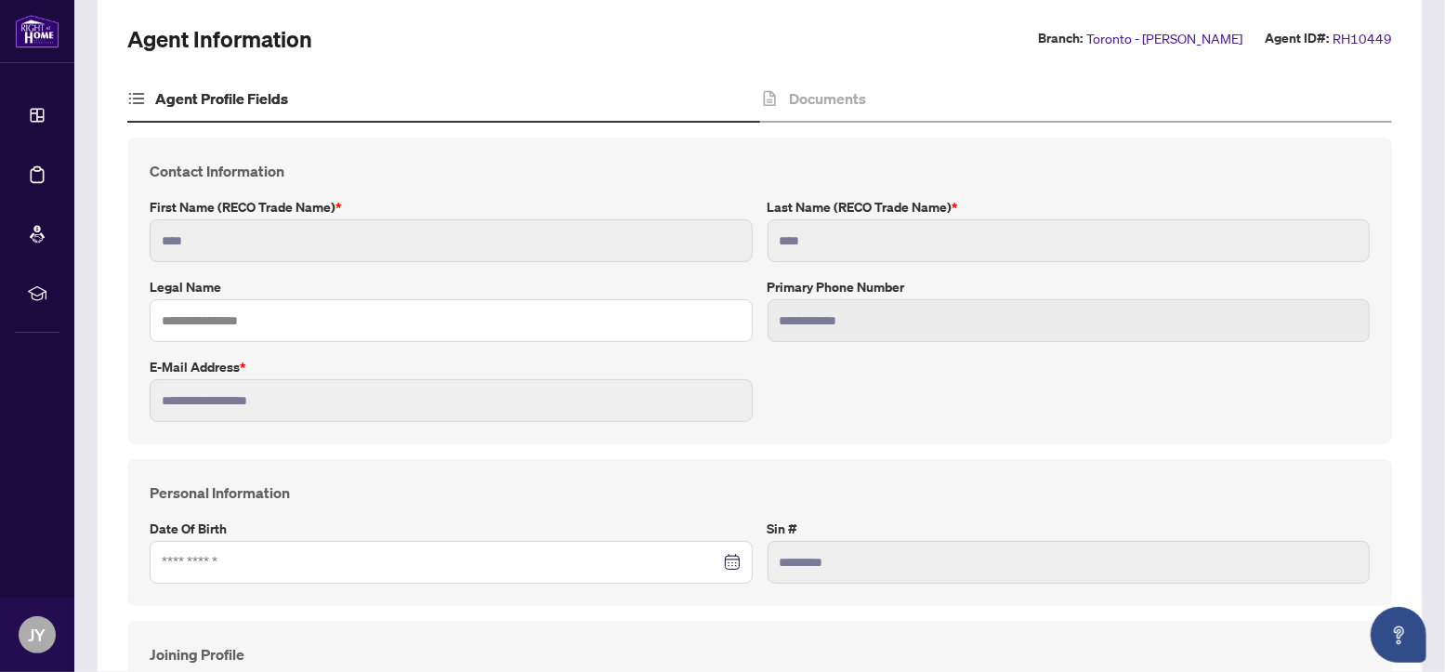
scroll to position [393, 0]
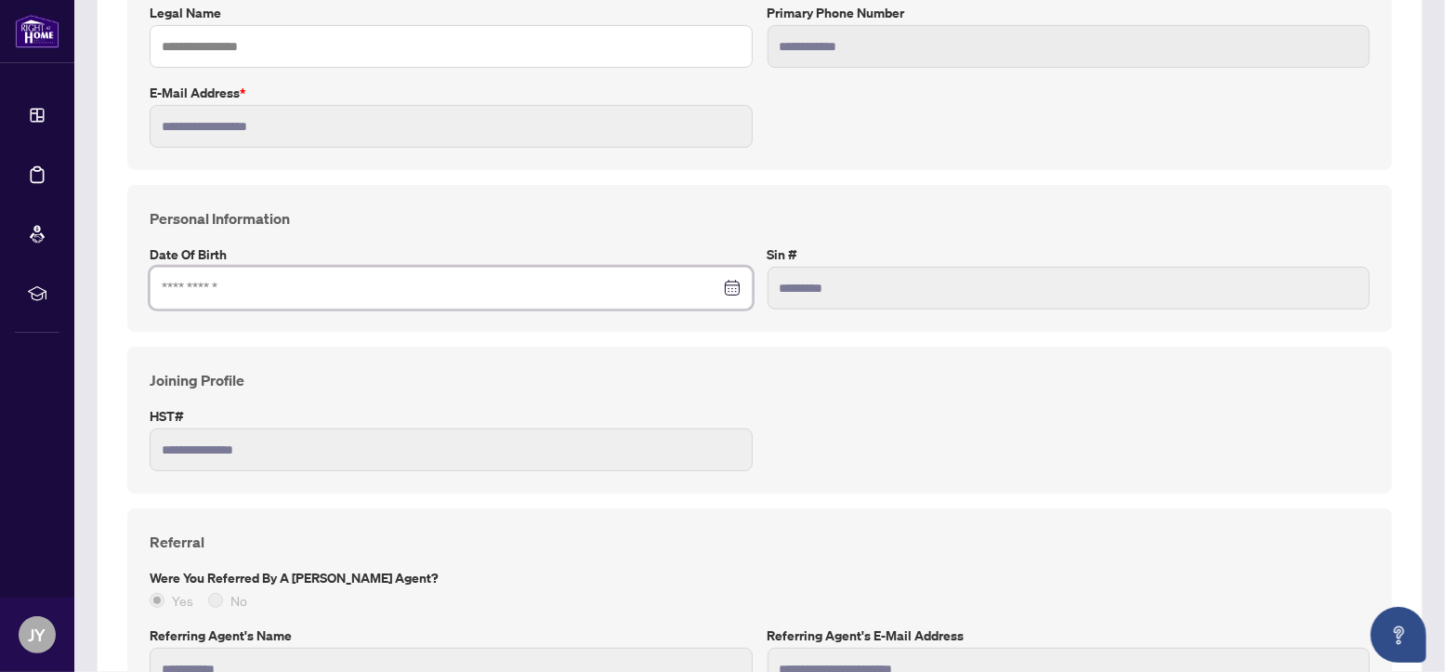
click at [412, 288] on input at bounding box center [441, 288] width 558 height 20
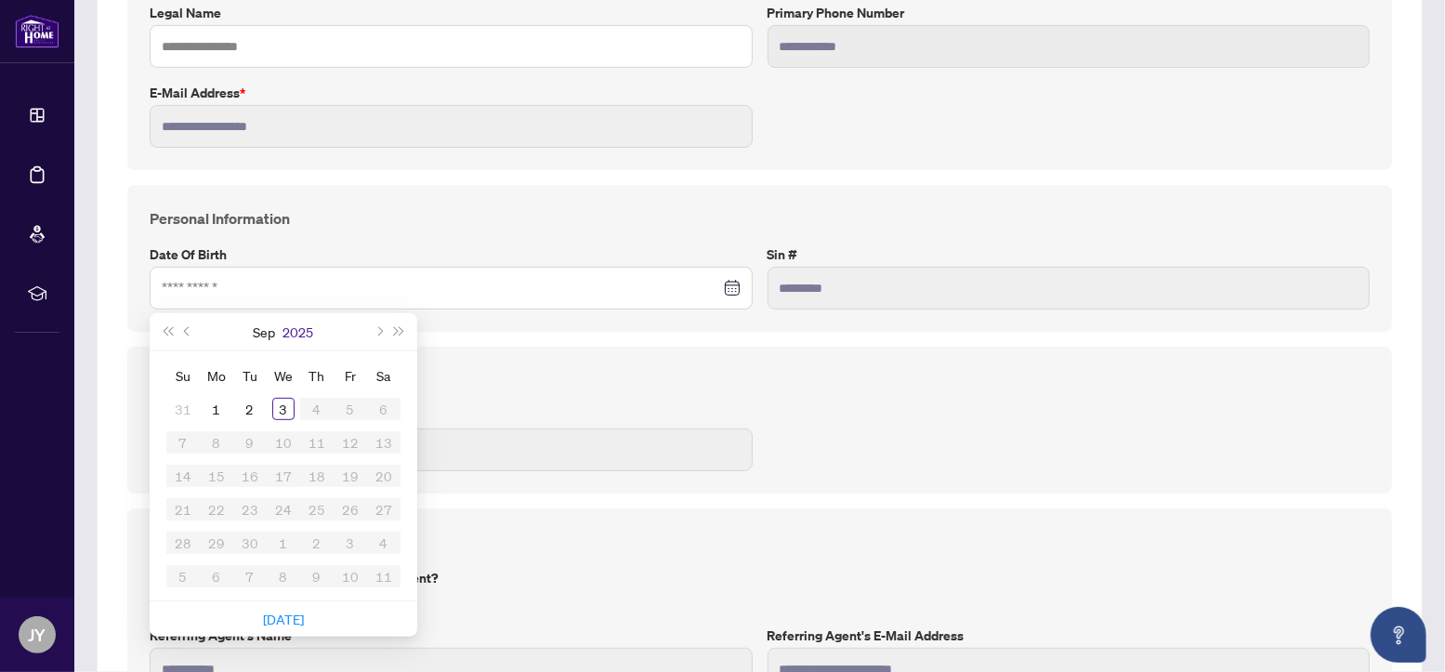
click at [307, 327] on button "2025" at bounding box center [298, 331] width 31 height 37
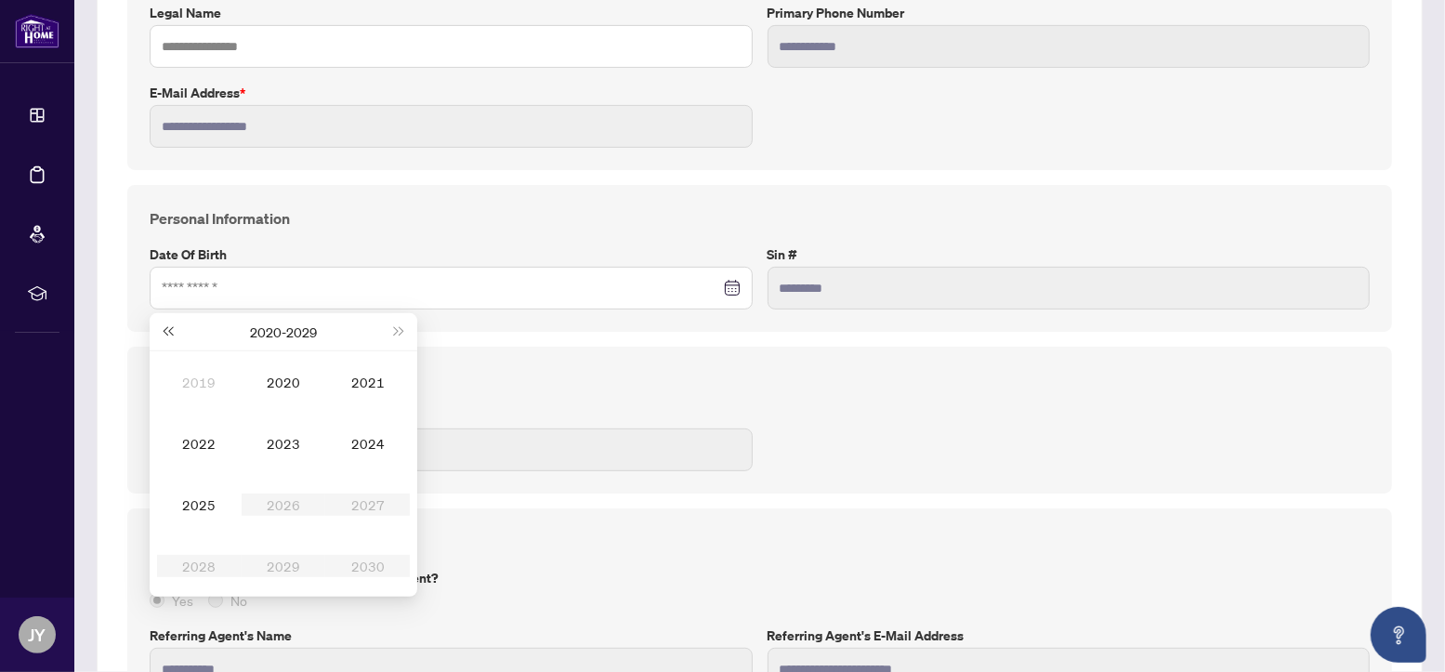
click at [172, 327] on span "Last year (Control + left)" at bounding box center [167, 331] width 9 height 9
click at [366, 368] on td "1981" at bounding box center [367, 381] width 85 height 61
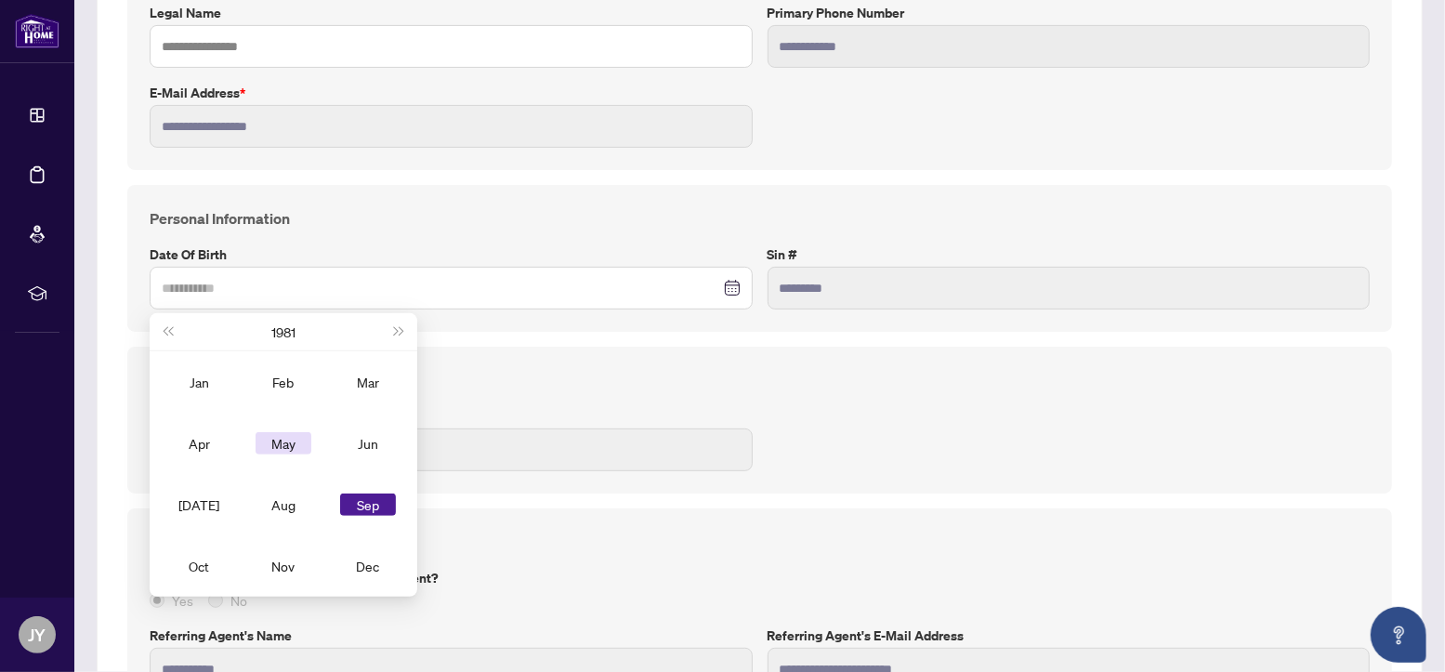
click at [289, 428] on td "May" at bounding box center [284, 443] width 85 height 61
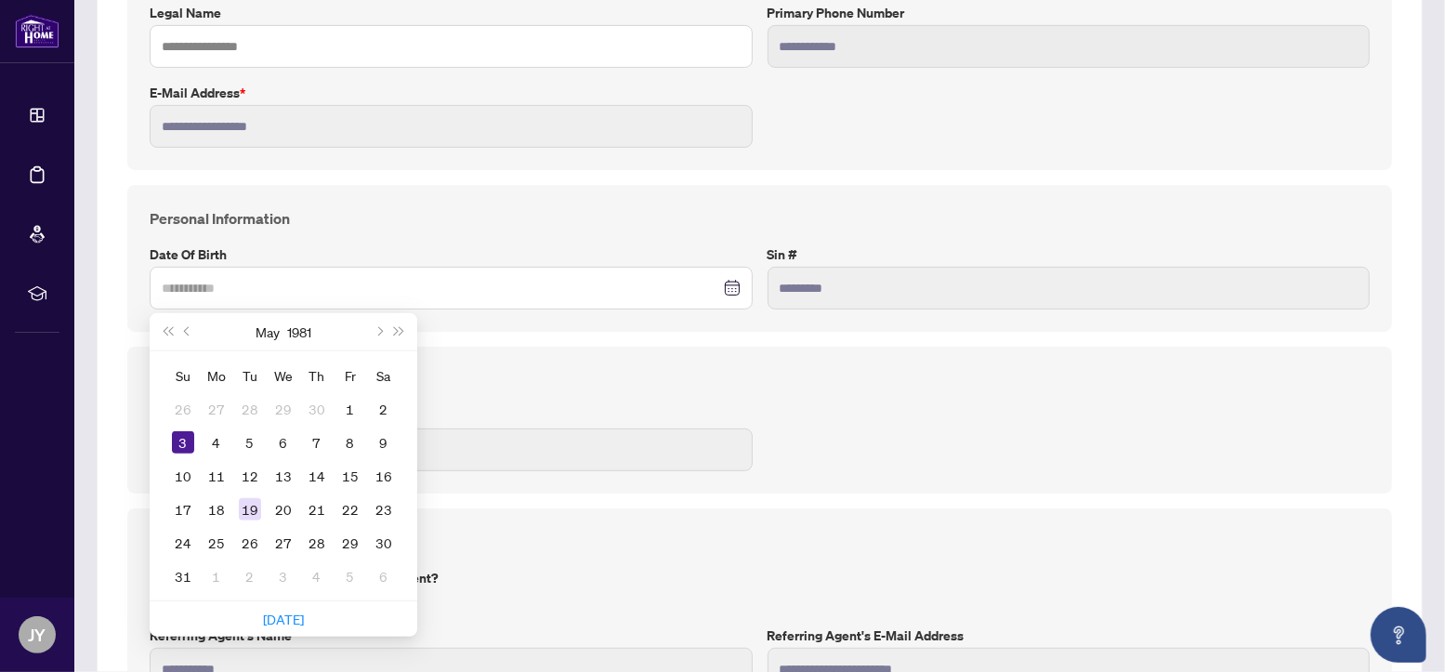
type input "**********"
click at [251, 512] on div "19" at bounding box center [250, 509] width 22 height 22
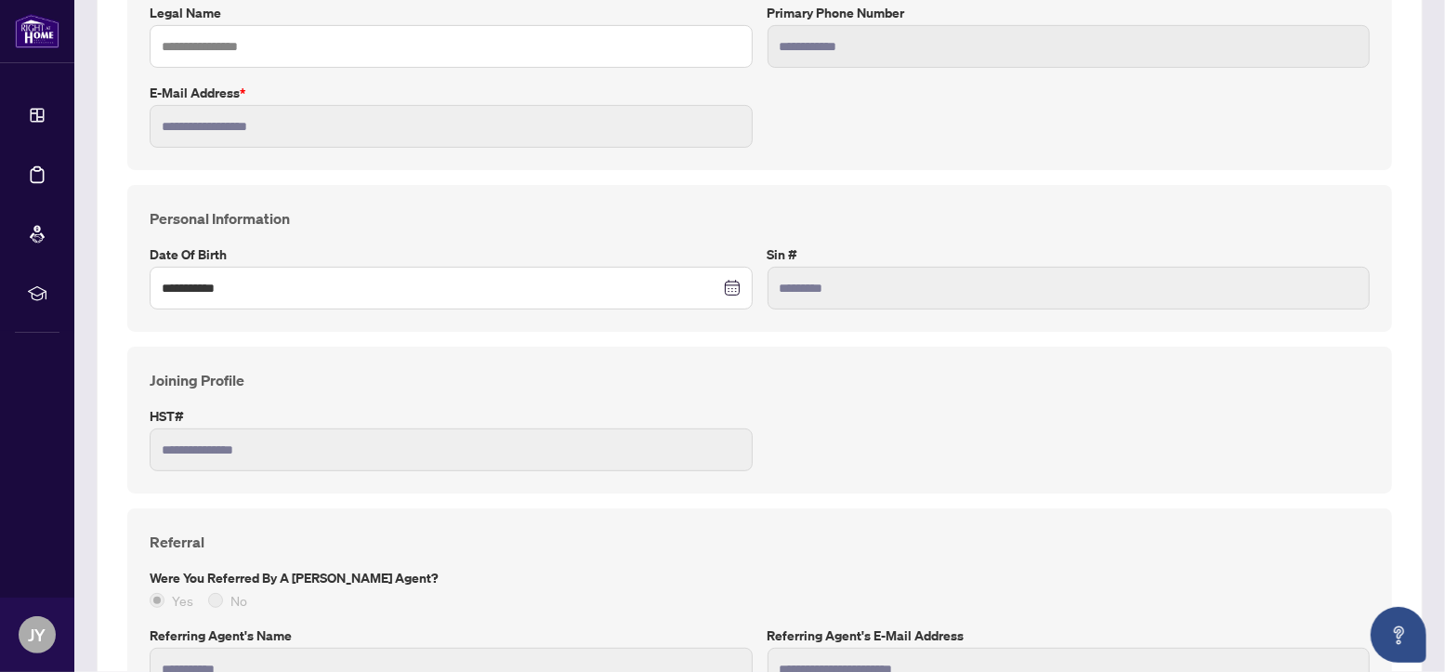
click at [354, 388] on h4 "Joining Profile" at bounding box center [760, 380] width 1220 height 22
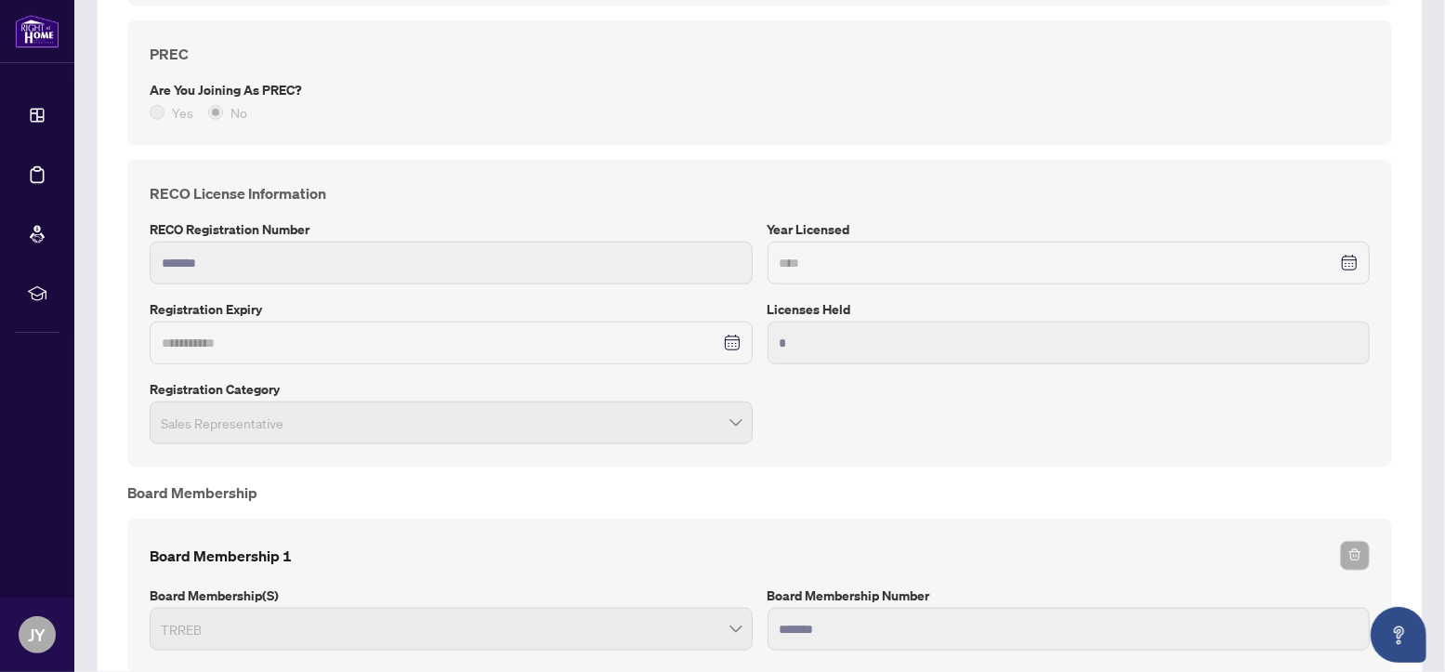
scroll to position [1224, 0]
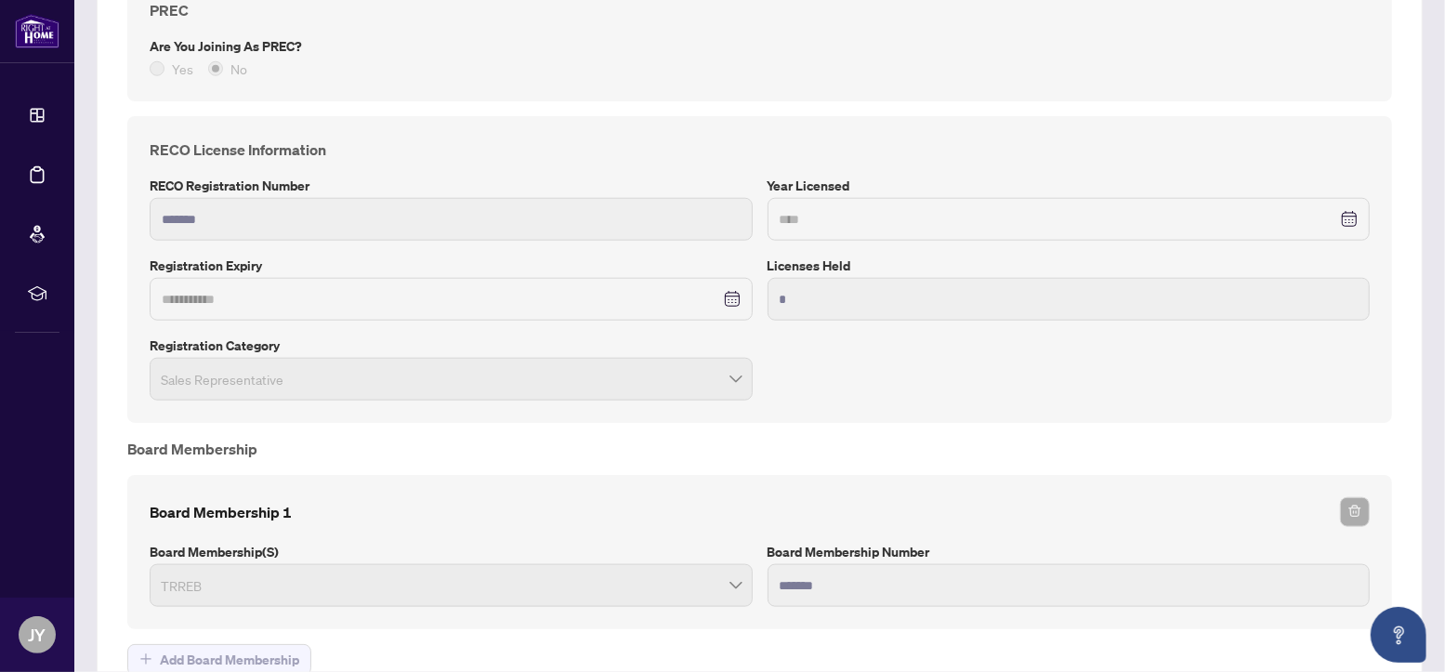
click at [719, 298] on div "**********" at bounding box center [451, 299] width 579 height 20
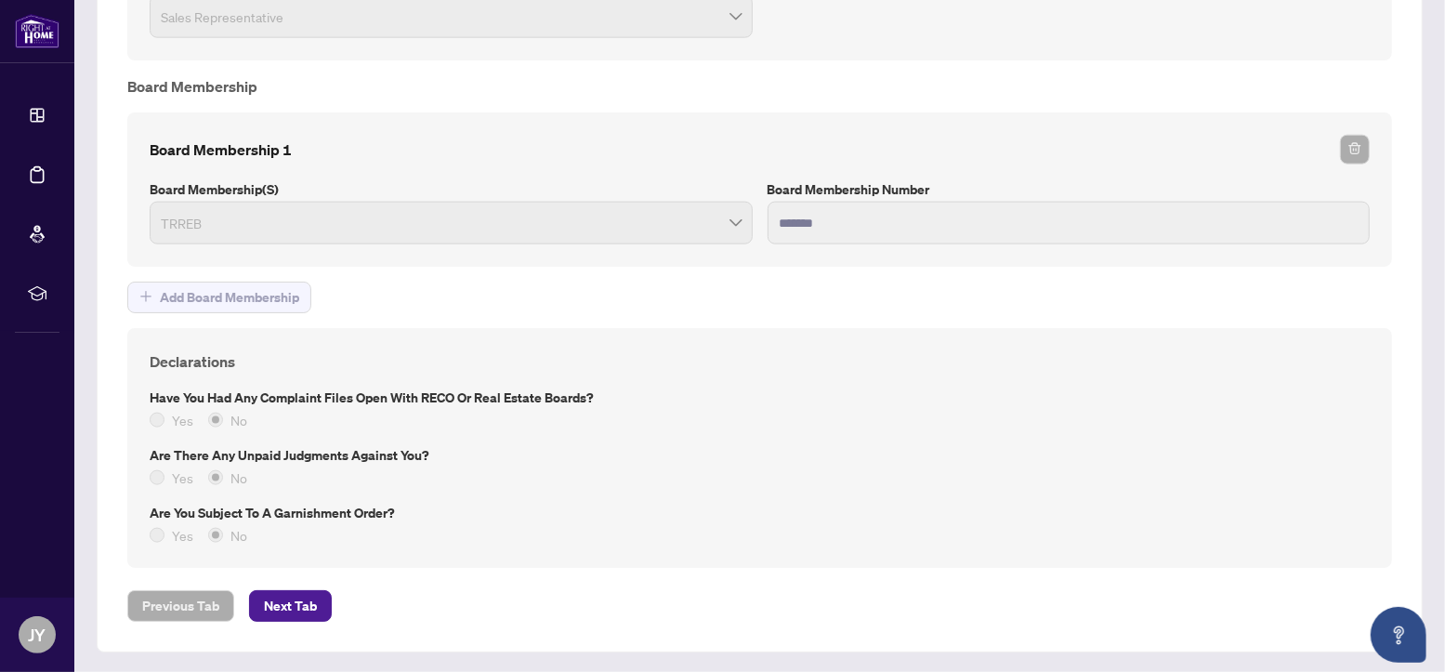
scroll to position [1589, 0]
click at [290, 602] on span "Next Tab" at bounding box center [290, 603] width 53 height 30
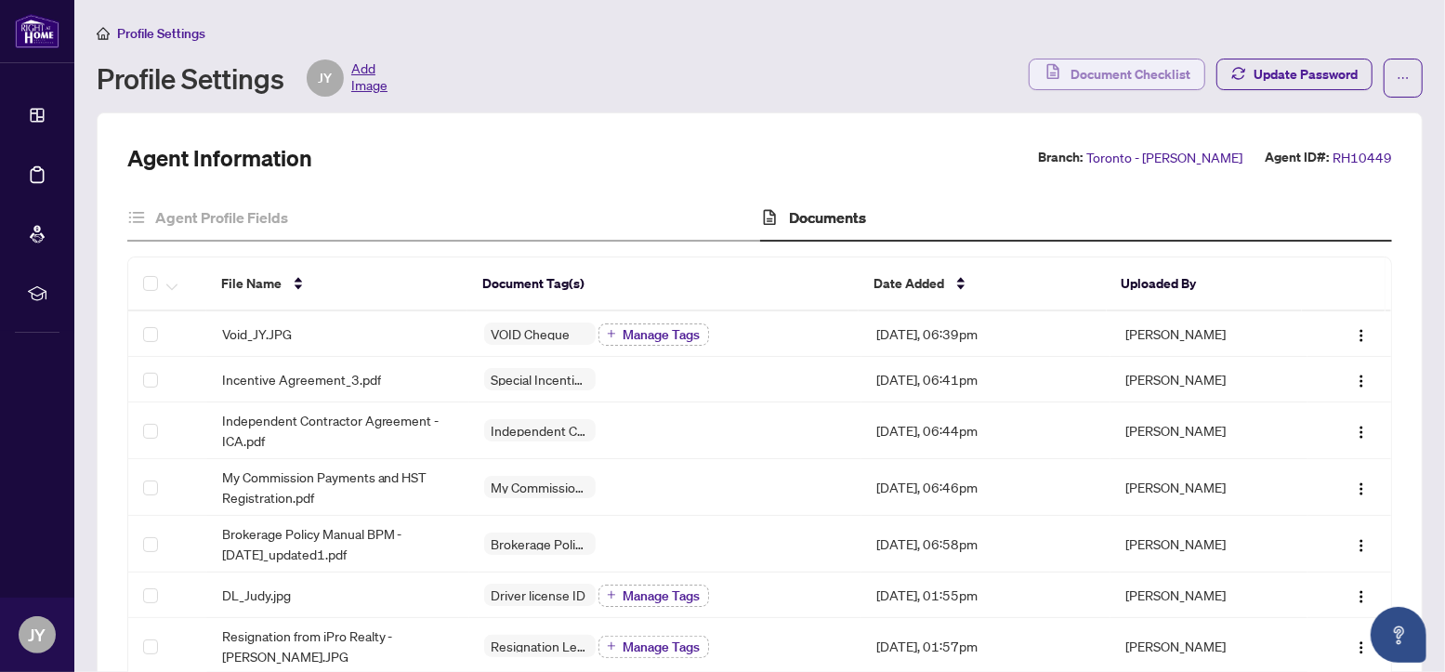
click at [1107, 76] on span "Document Checklist" at bounding box center [1130, 74] width 120 height 30
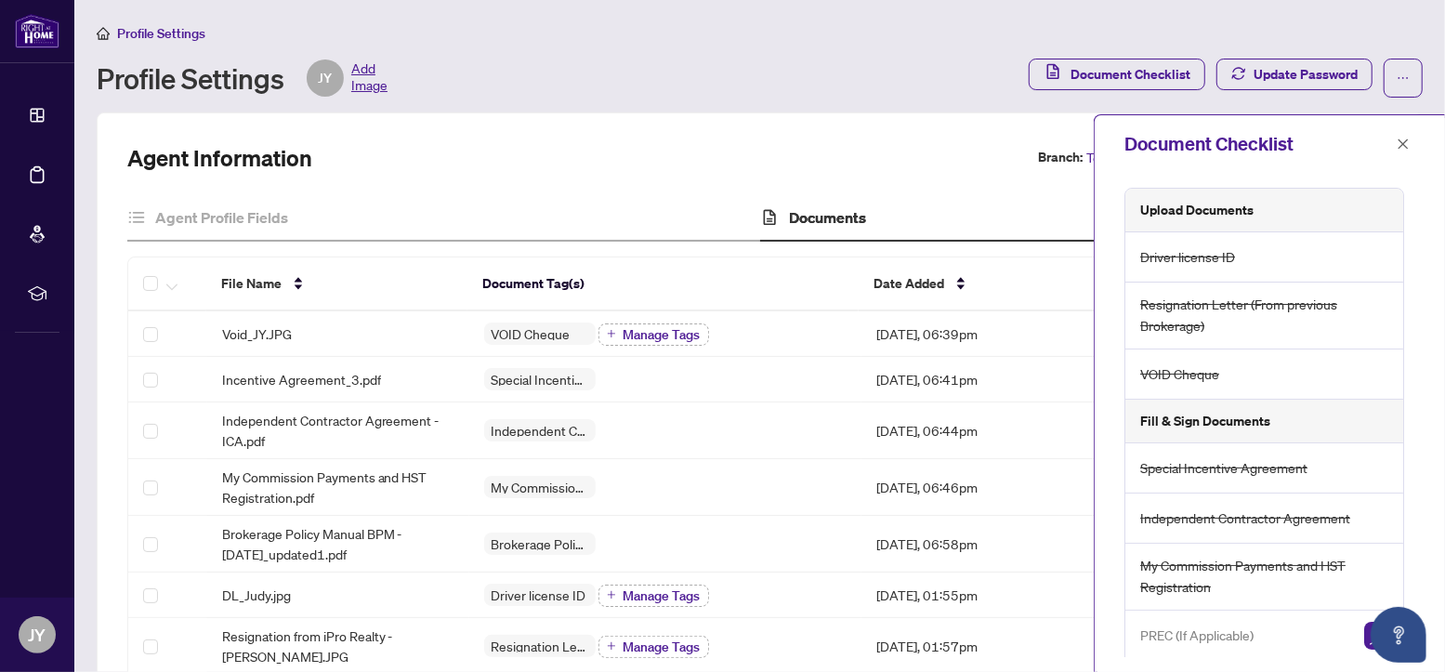
click at [1247, 426] on h5 "Fill & Sign Documents" at bounding box center [1205, 421] width 130 height 20
